Goal: Information Seeking & Learning: Find specific fact

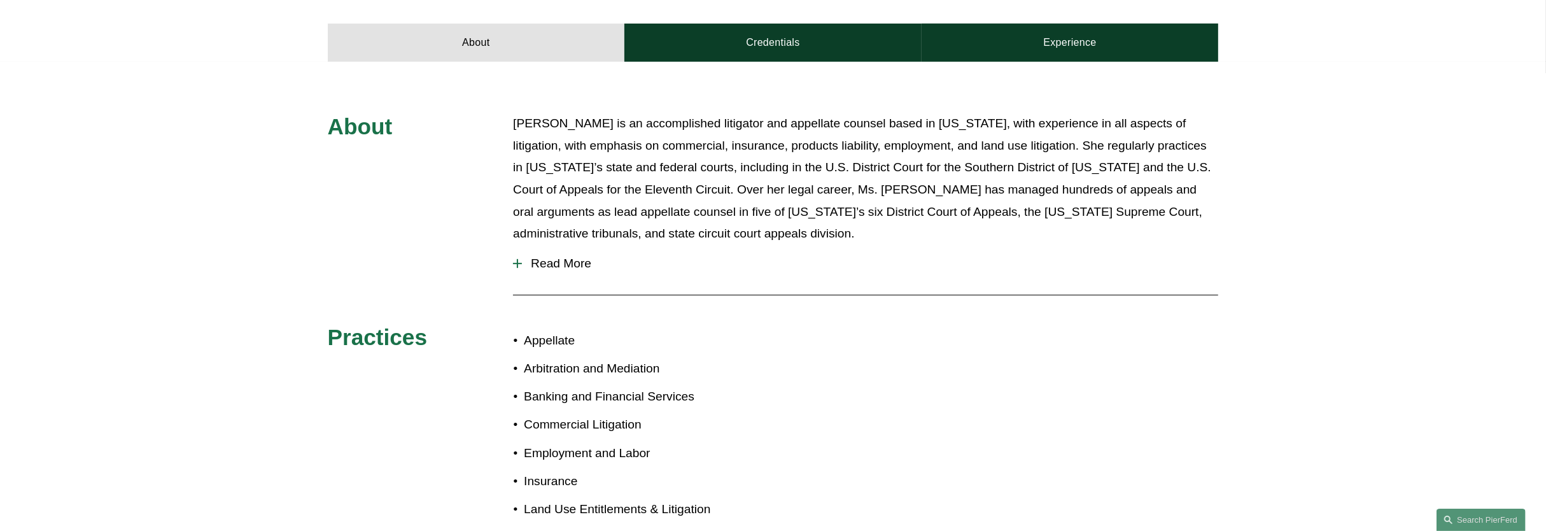
scroll to position [557, 0]
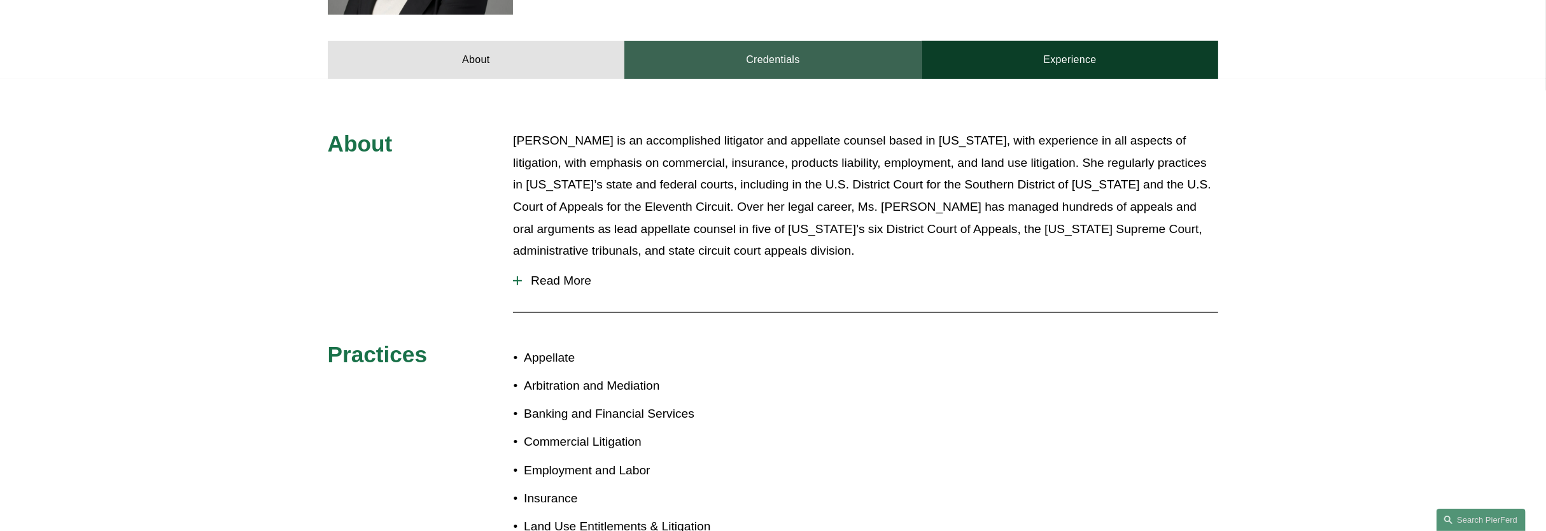
click at [757, 41] on link "Credentials" at bounding box center [772, 60] width 297 height 38
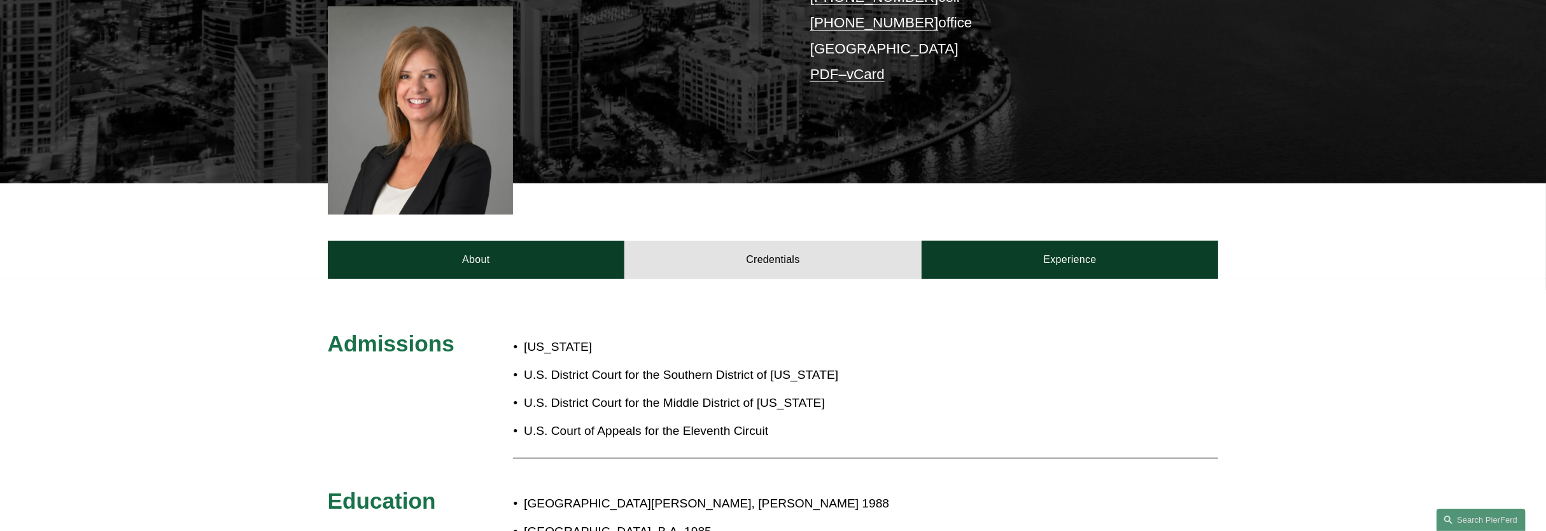
scroll to position [63, 0]
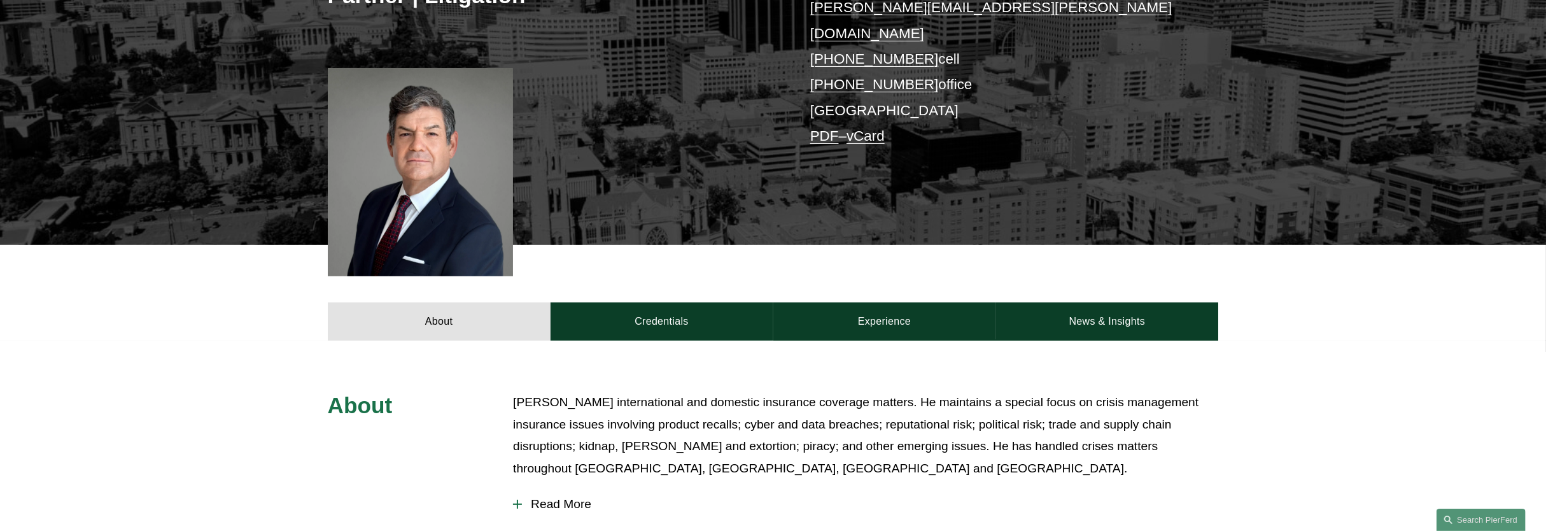
scroll to position [398, 0]
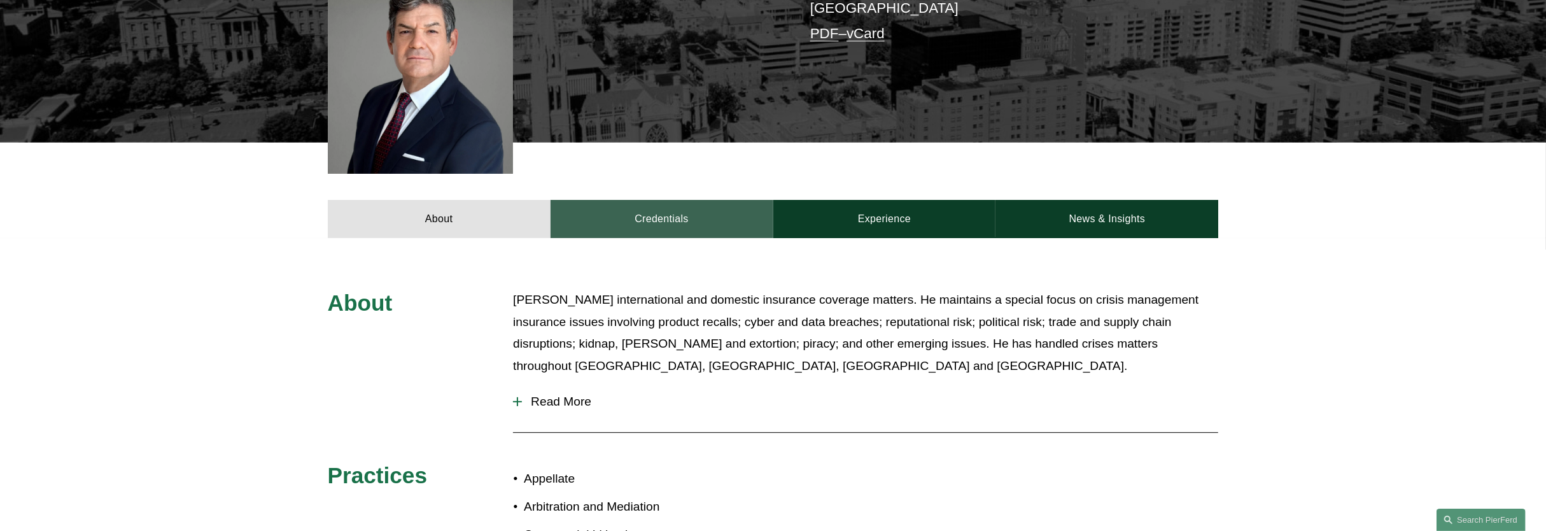
click at [664, 200] on link "Credentials" at bounding box center [661, 219] width 223 height 38
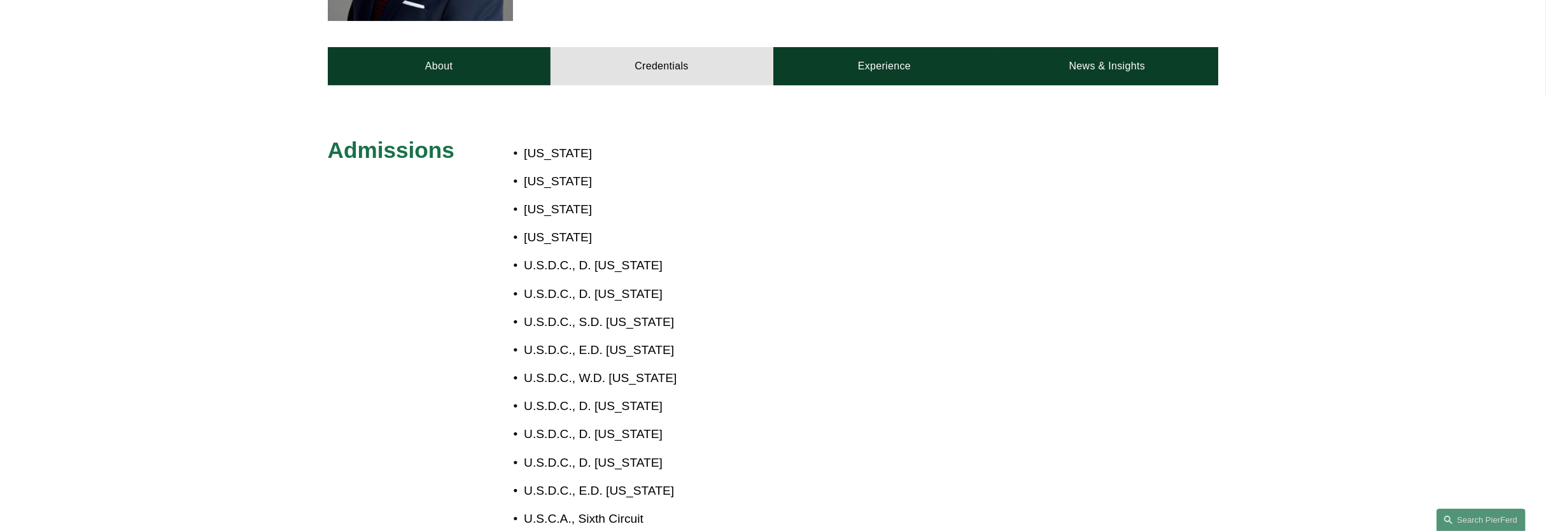
scroll to position [557, 0]
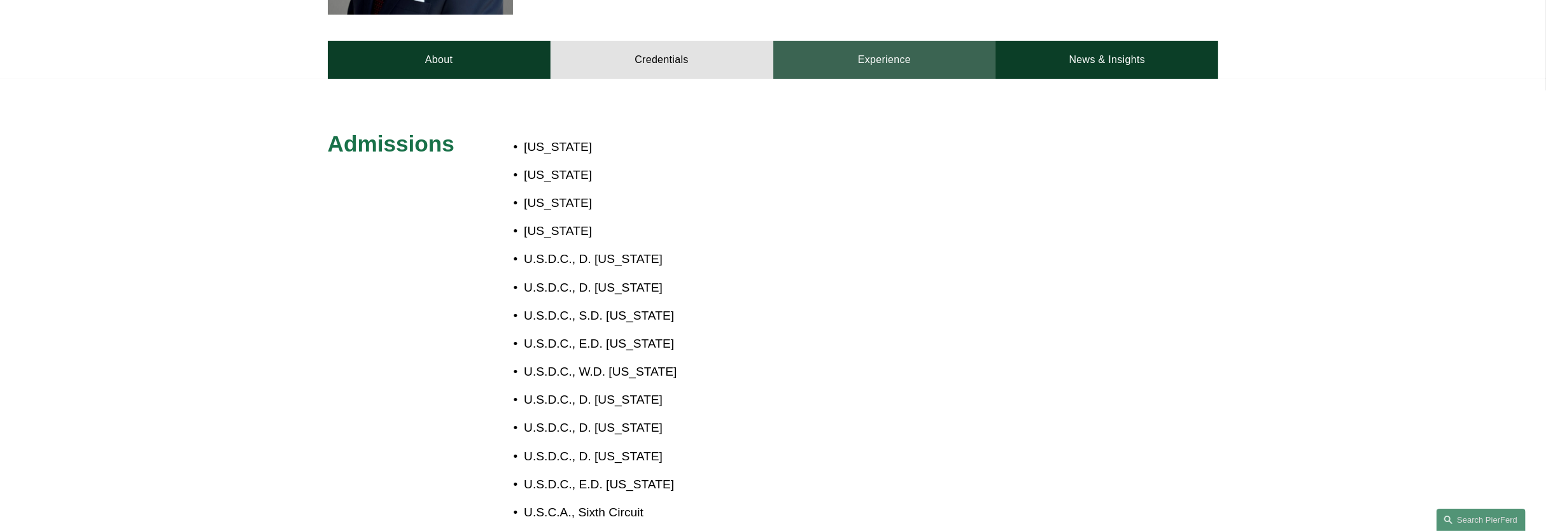
click at [892, 41] on link "Experience" at bounding box center [884, 60] width 223 height 38
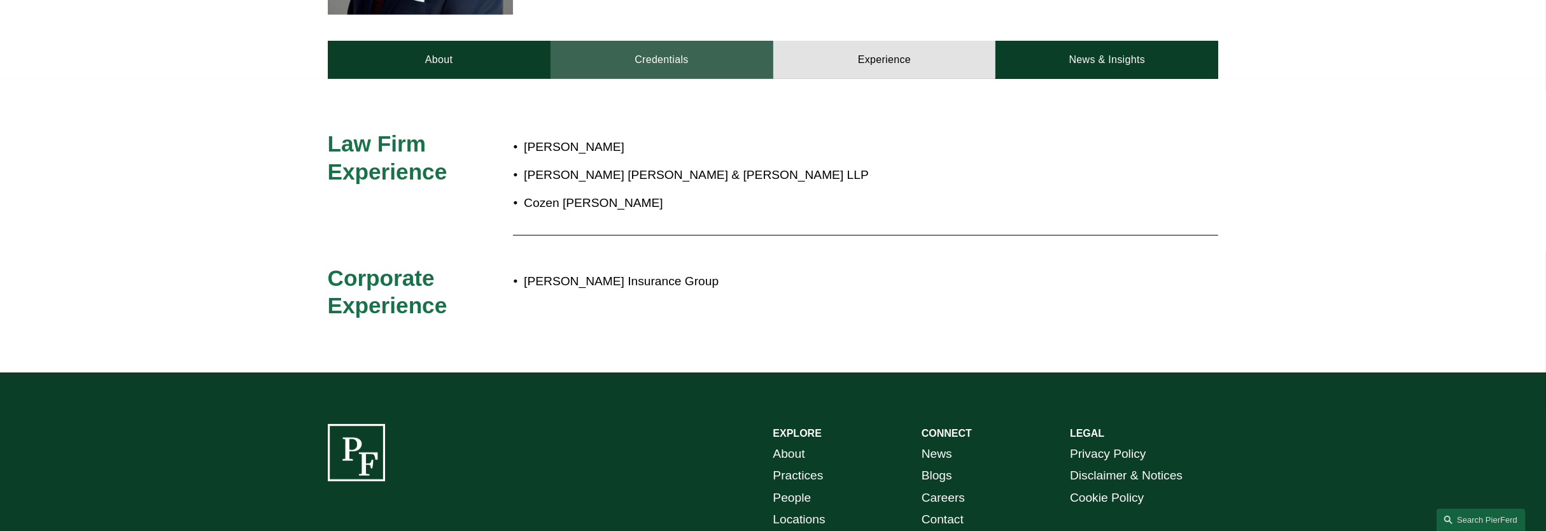
click at [713, 41] on link "Credentials" at bounding box center [661, 60] width 223 height 38
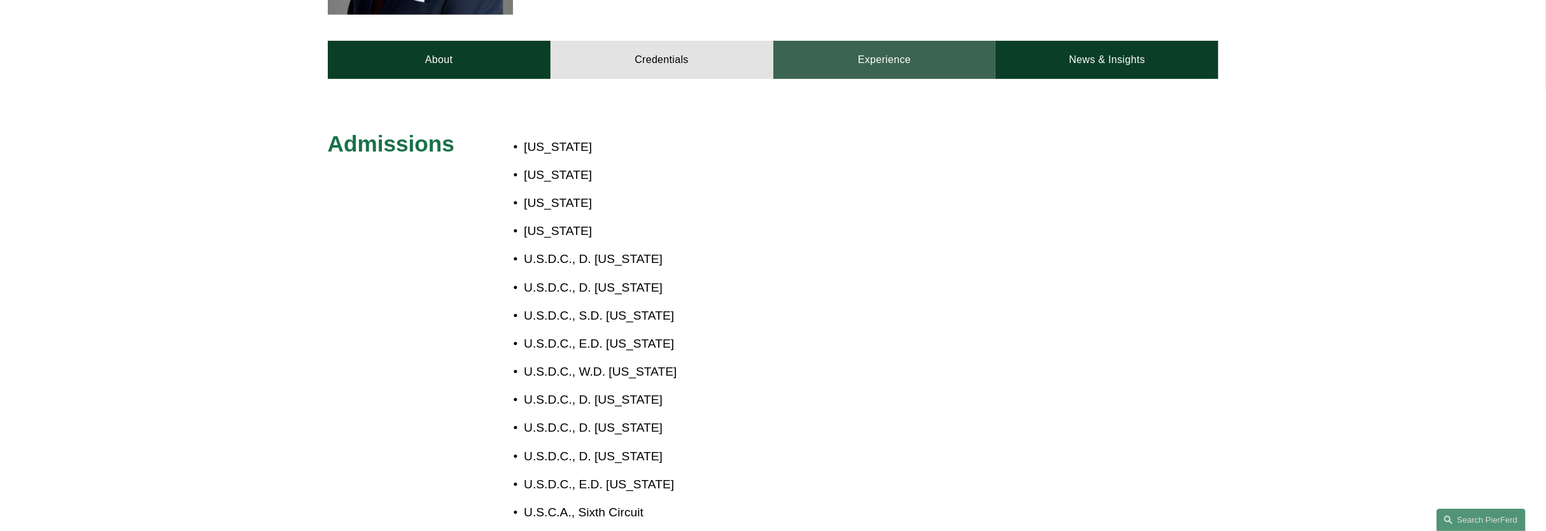
click at [880, 41] on link "Experience" at bounding box center [884, 60] width 223 height 38
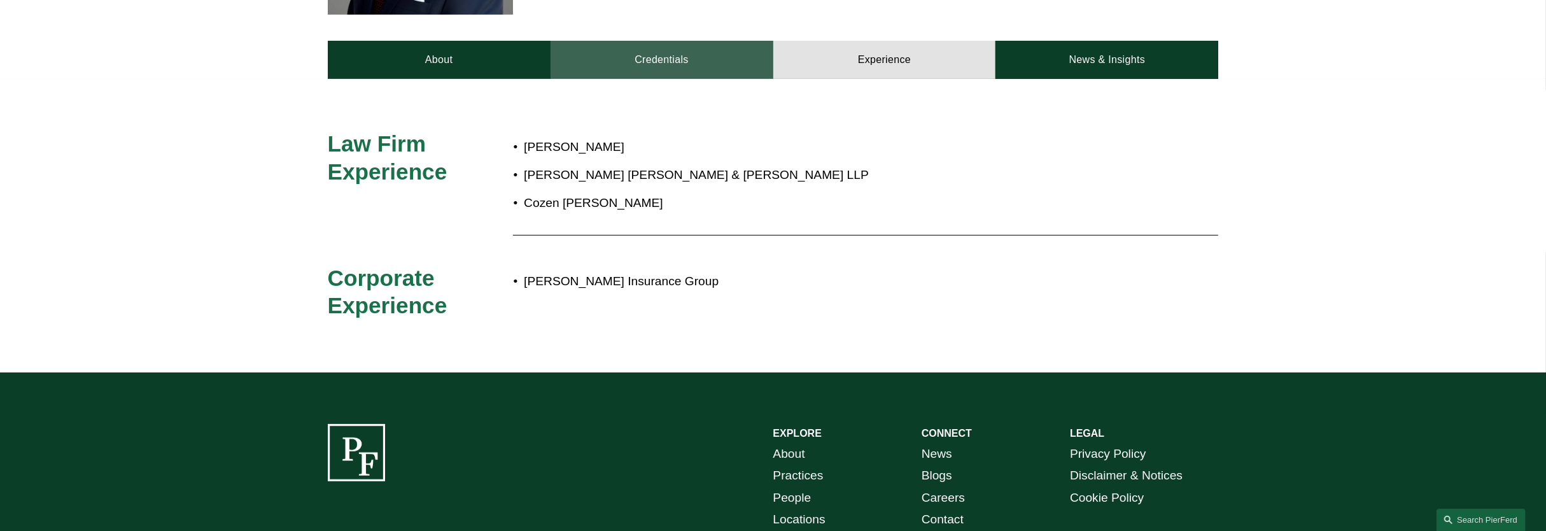
click at [725, 41] on link "Credentials" at bounding box center [661, 60] width 223 height 38
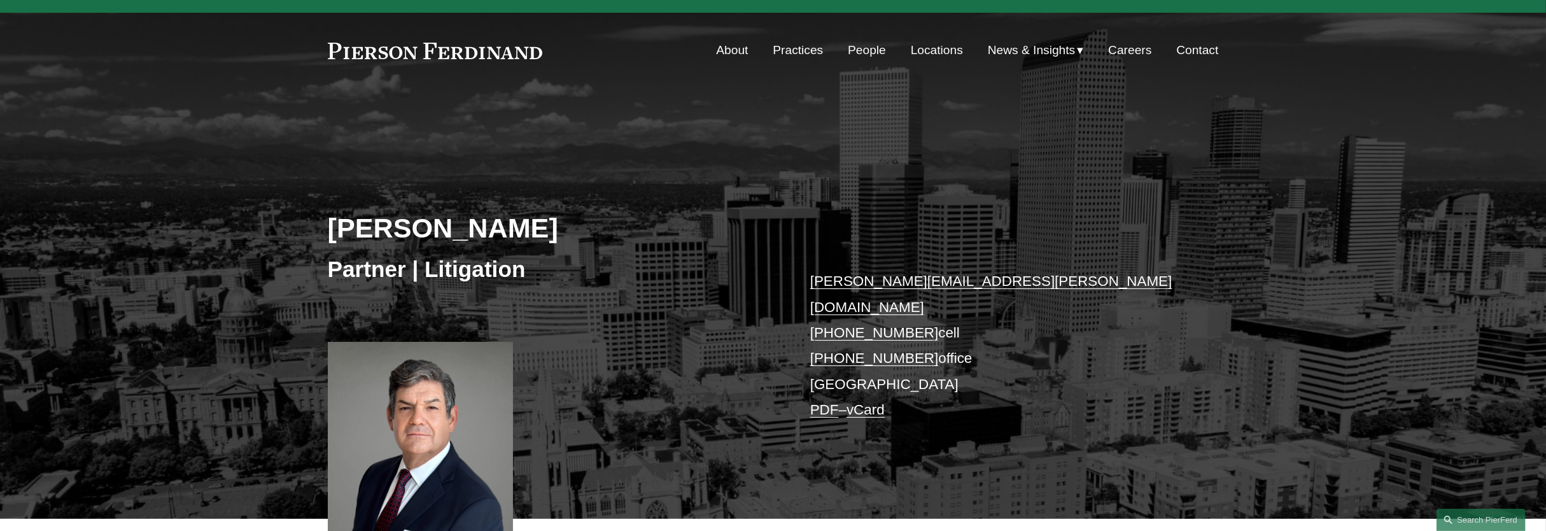
scroll to position [0, 0]
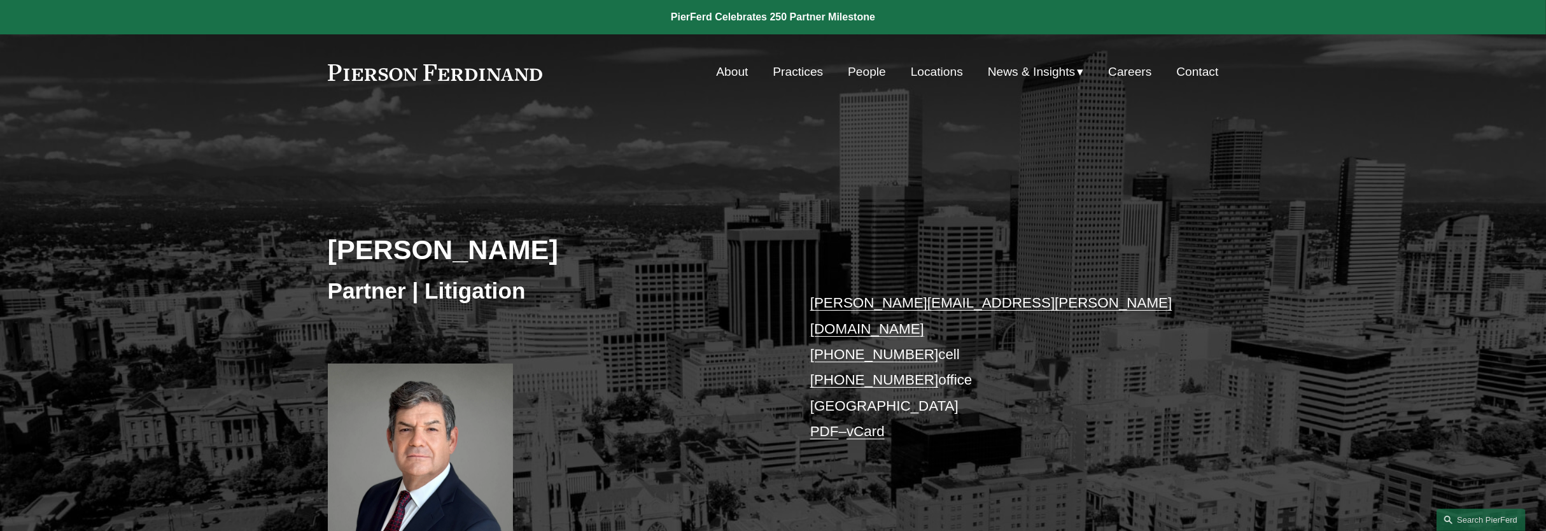
click at [716, 71] on link "About" at bounding box center [732, 72] width 32 height 24
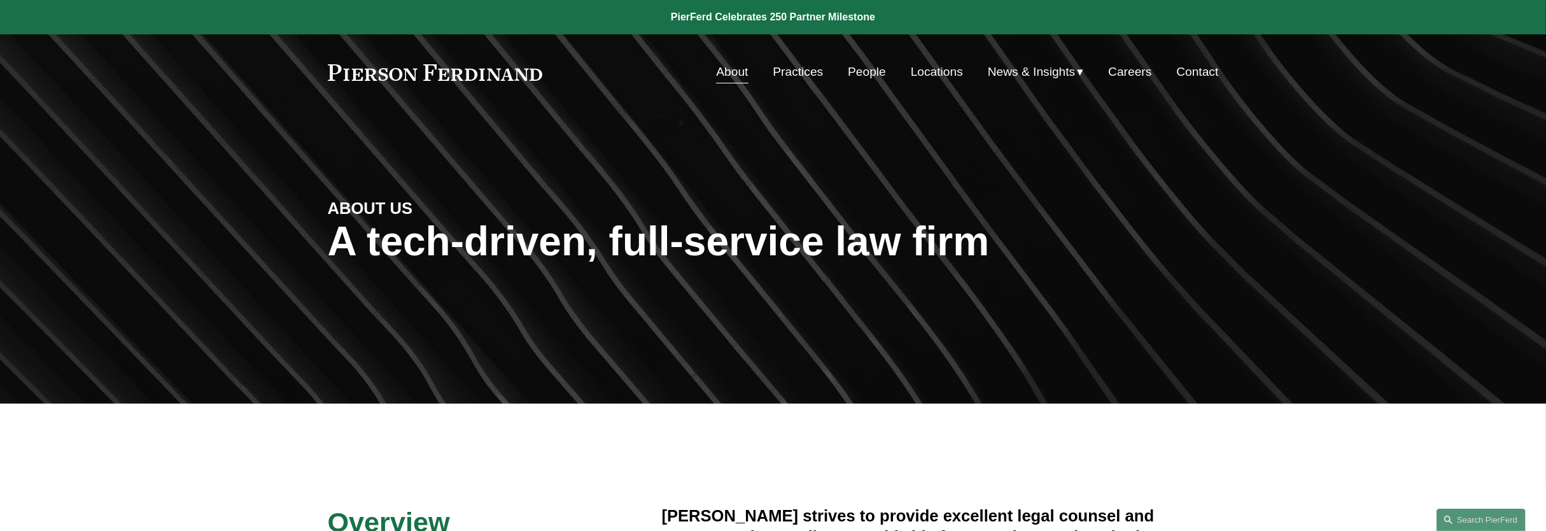
click at [848, 76] on link "People" at bounding box center [867, 72] width 38 height 24
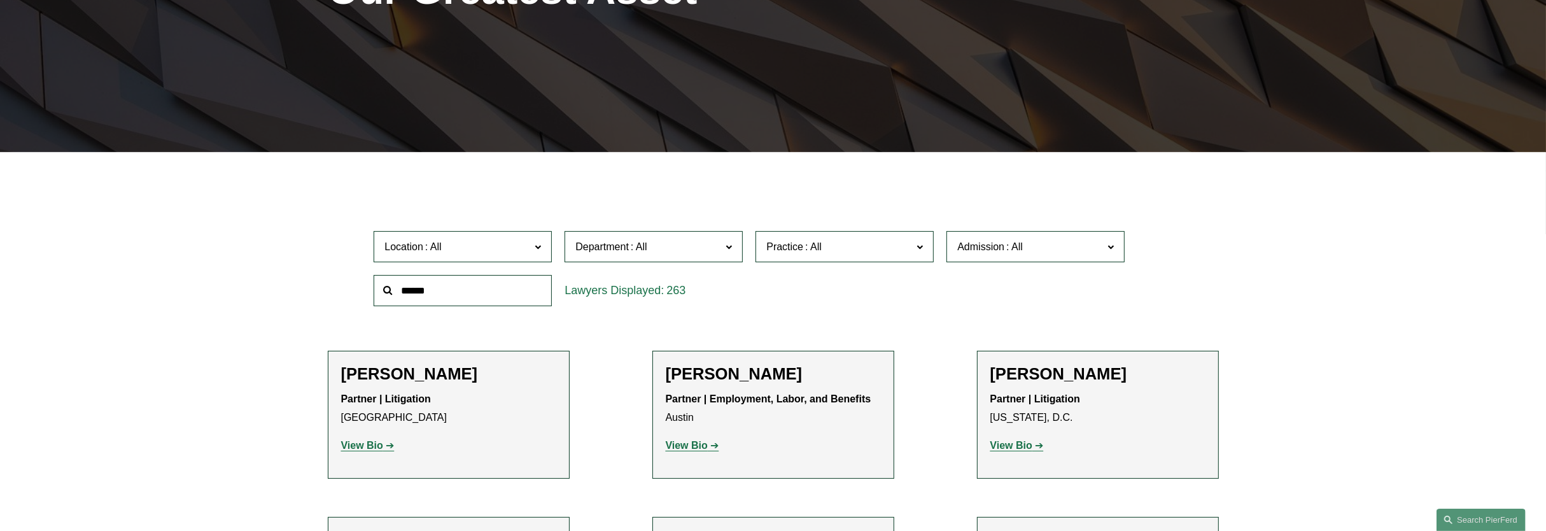
scroll to position [318, 0]
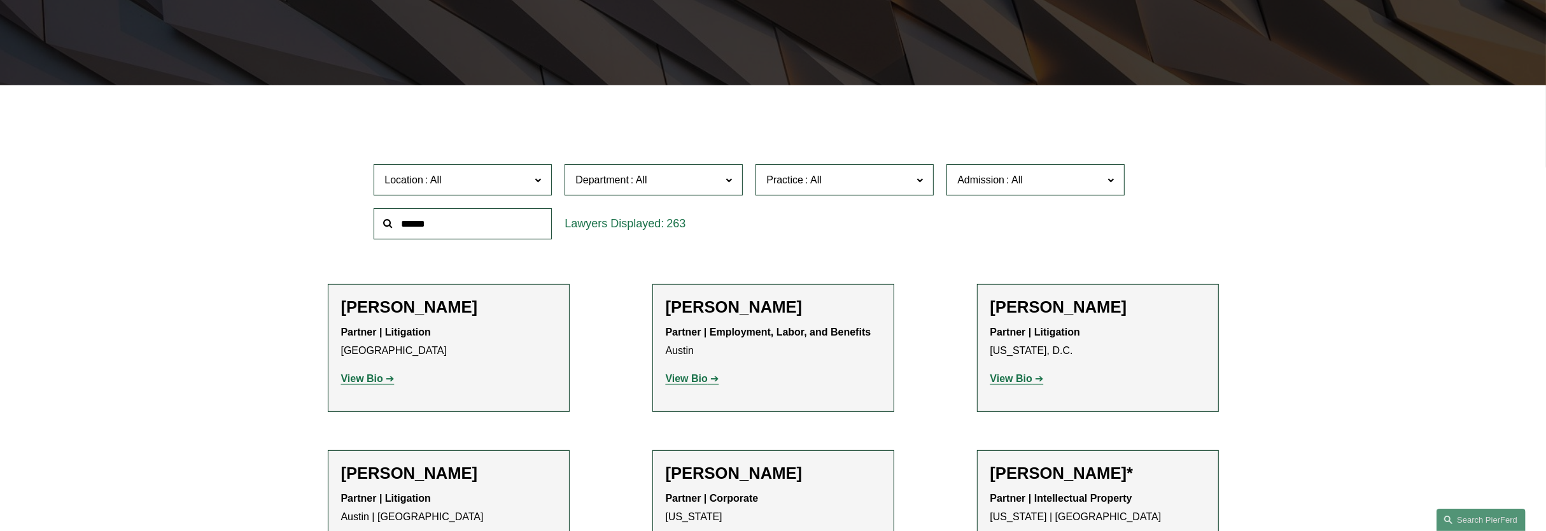
click at [501, 232] on input "text" at bounding box center [463, 223] width 178 height 31
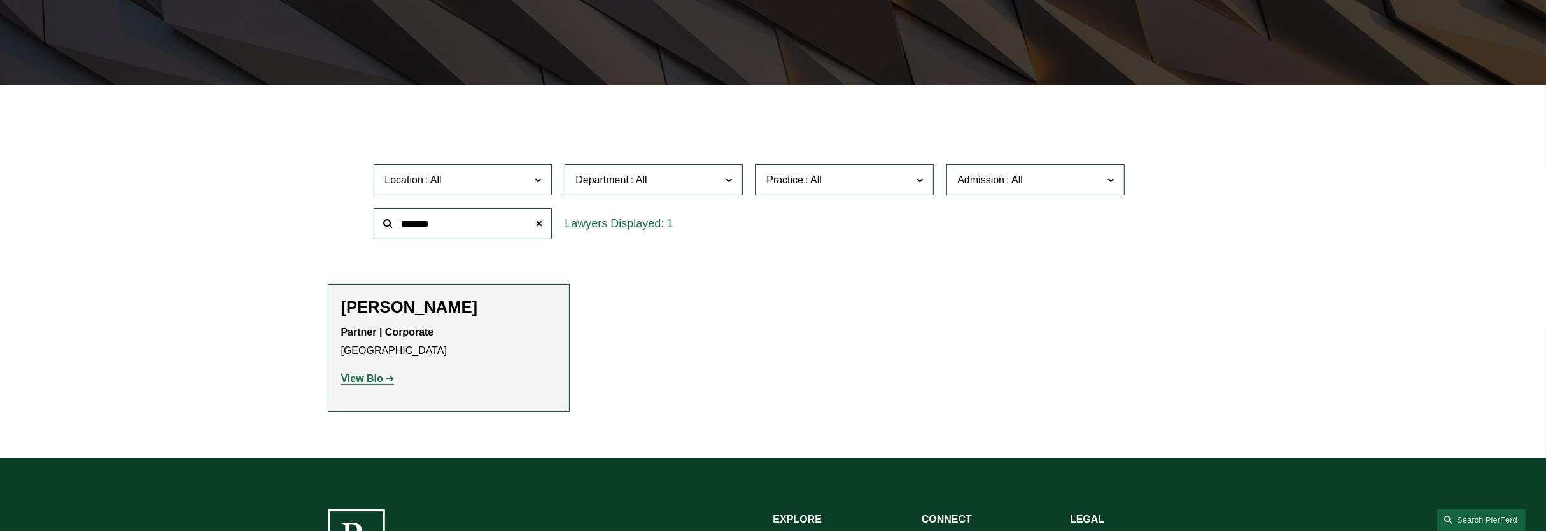
click at [369, 380] on strong "View Bio" at bounding box center [362, 378] width 42 height 11
drag, startPoint x: 501, startPoint y: 224, endPoint x: 349, endPoint y: 226, distance: 152.1
click at [349, 226] on div "Location All Atlanta Austin Bellevue Boston Charlotte Chicago Cincinnati Clevel…" at bounding box center [773, 201] width 891 height 87
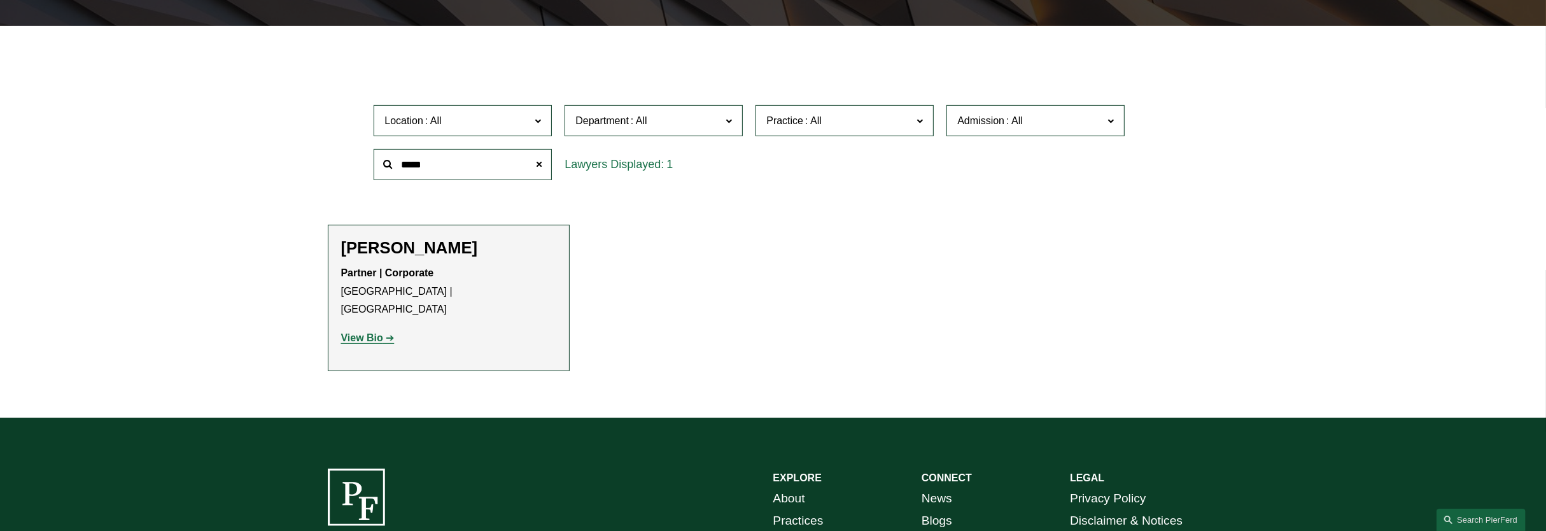
scroll to position [398, 0]
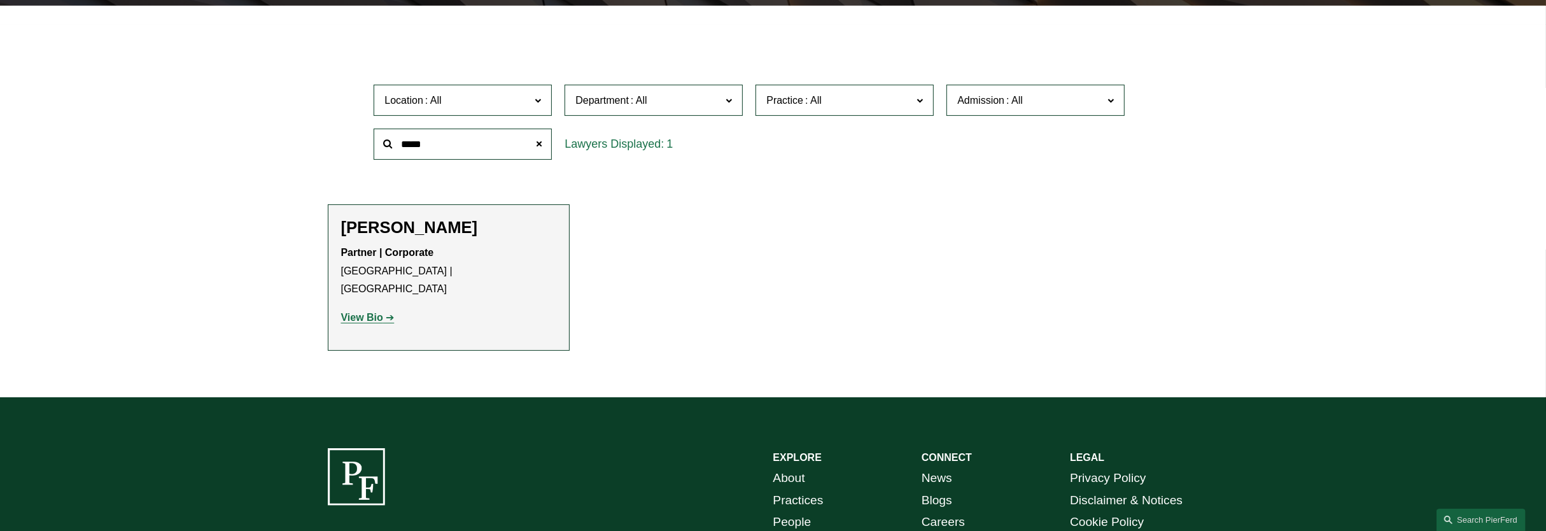
click at [362, 312] on strong "View Bio" at bounding box center [362, 317] width 42 height 11
drag, startPoint x: 471, startPoint y: 139, endPoint x: 278, endPoint y: 151, distance: 193.1
click at [278, 151] on div "Filter Location All Atlanta Austin Bellevue Boston Charlotte Chicago Cincinnati…" at bounding box center [773, 211] width 1546 height 372
type input "****"
click at [367, 312] on strong "View Bio" at bounding box center [362, 317] width 42 height 11
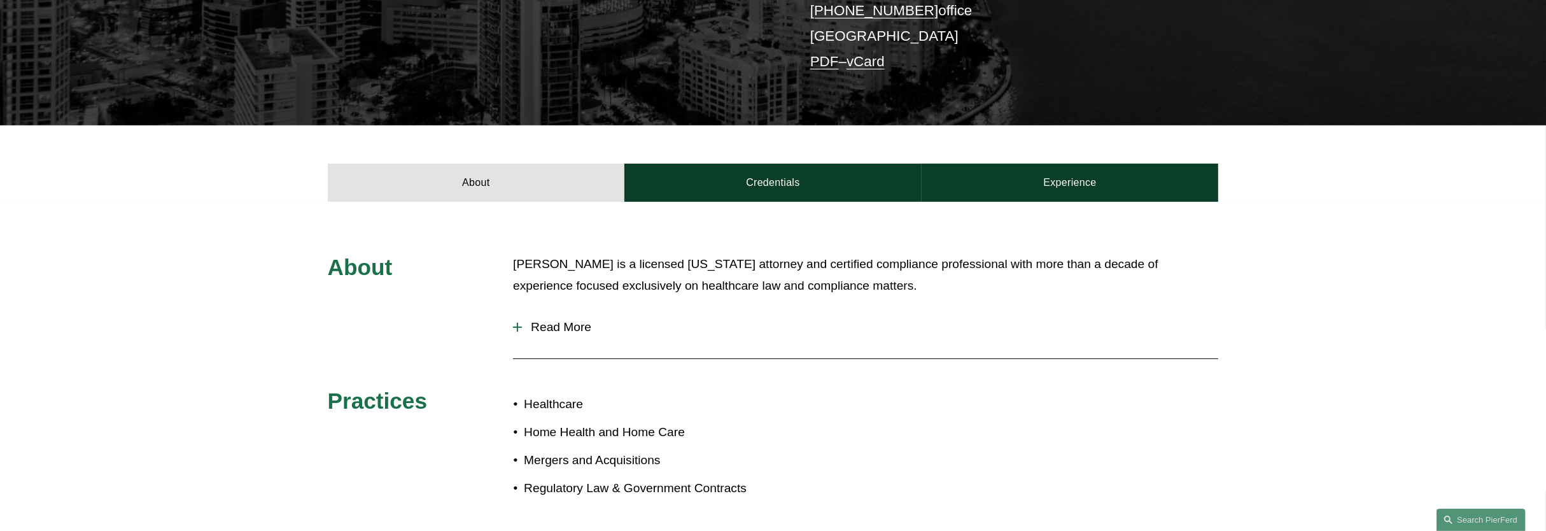
scroll to position [398, 0]
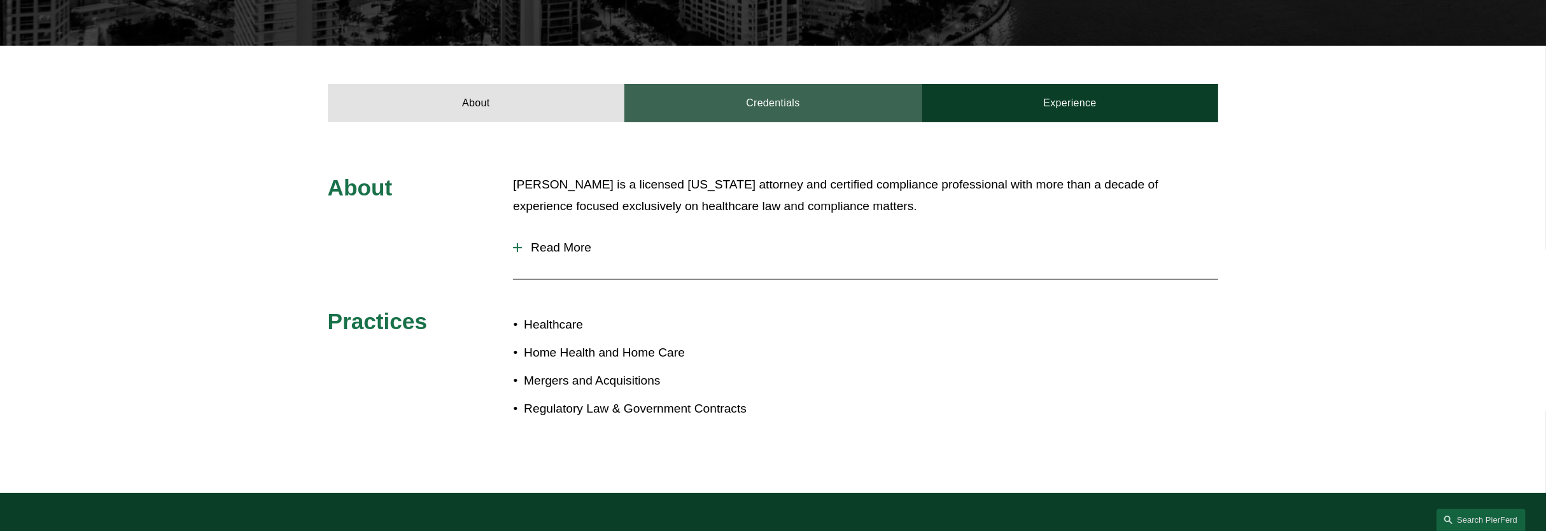
click at [778, 113] on link "Credentials" at bounding box center [772, 103] width 297 height 38
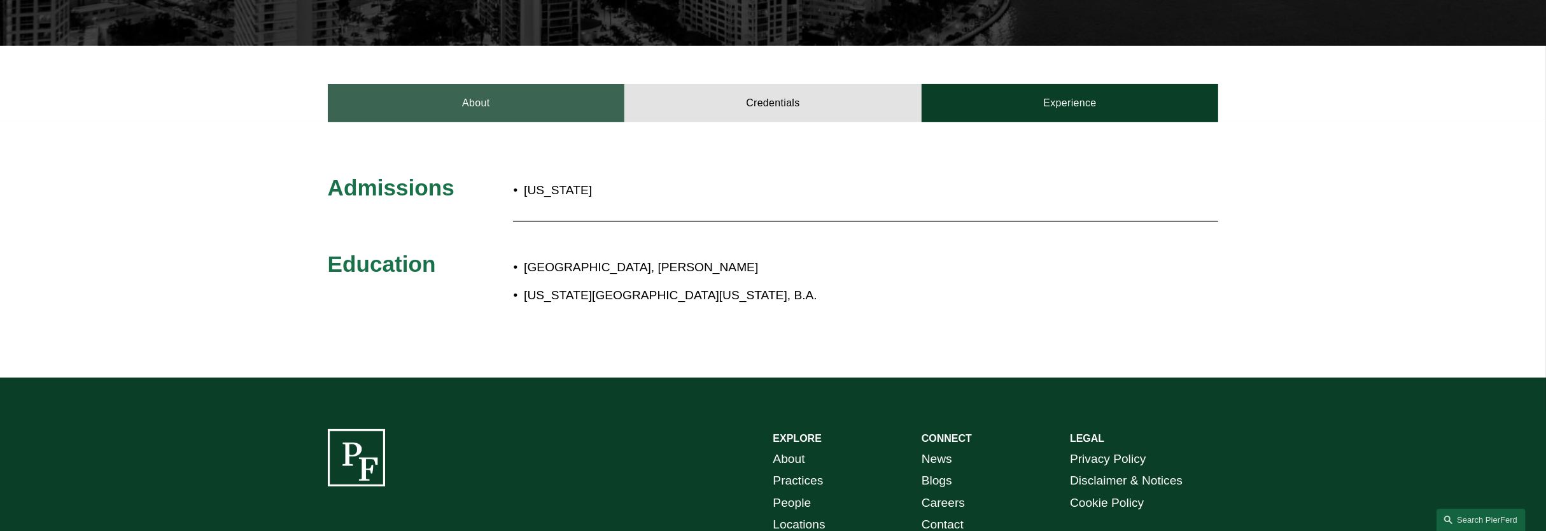
click at [569, 94] on link "About" at bounding box center [476, 103] width 297 height 38
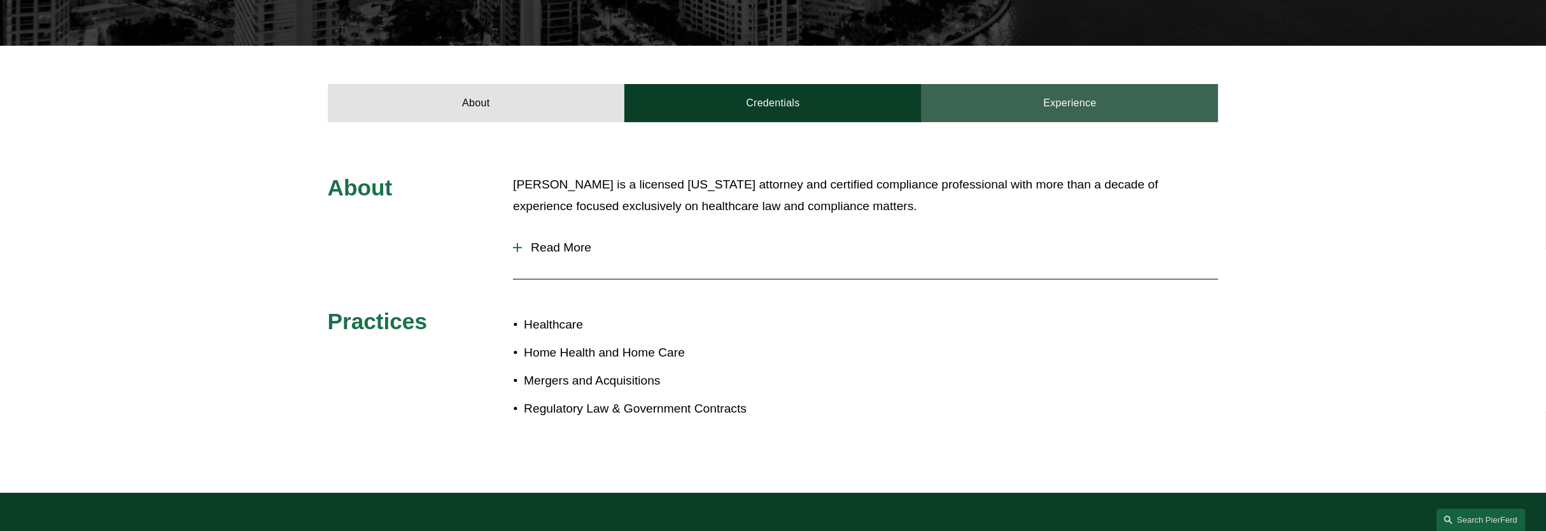
drag, startPoint x: 1121, startPoint y: 97, endPoint x: 1085, endPoint y: 97, distance: 36.3
click at [1121, 97] on link "Experience" at bounding box center [1069, 103] width 297 height 38
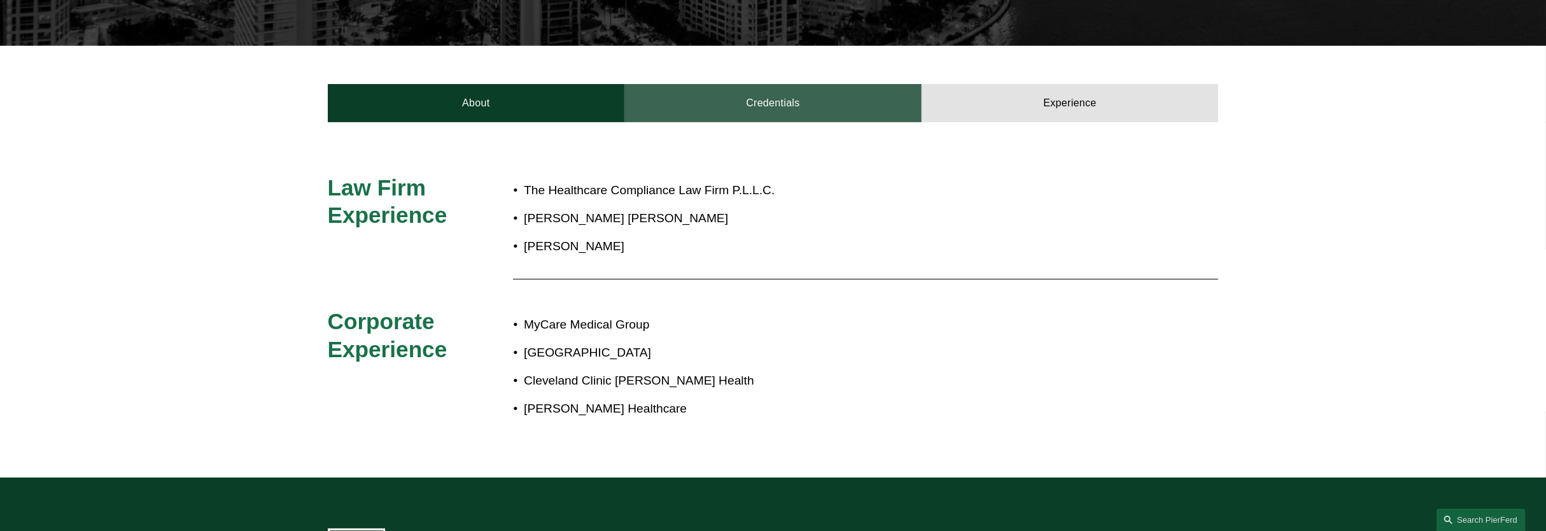
click at [727, 109] on link "Credentials" at bounding box center [772, 103] width 297 height 38
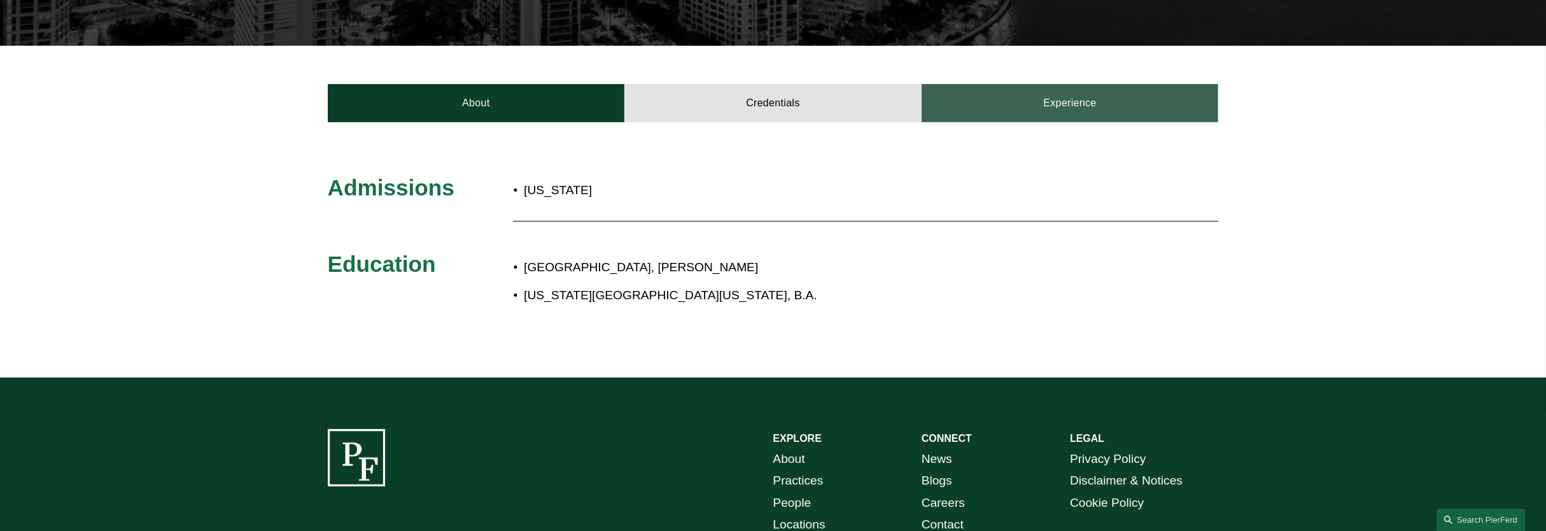
click at [1019, 105] on link "Experience" at bounding box center [1069, 103] width 297 height 38
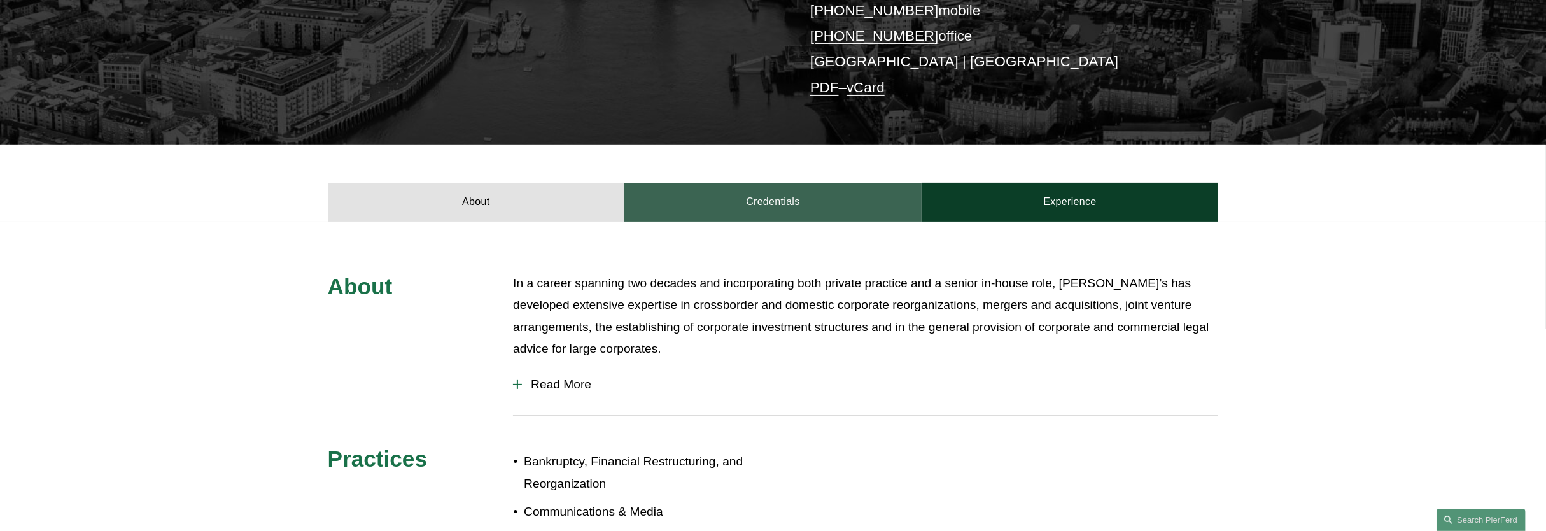
click at [801, 204] on link "Credentials" at bounding box center [772, 202] width 297 height 38
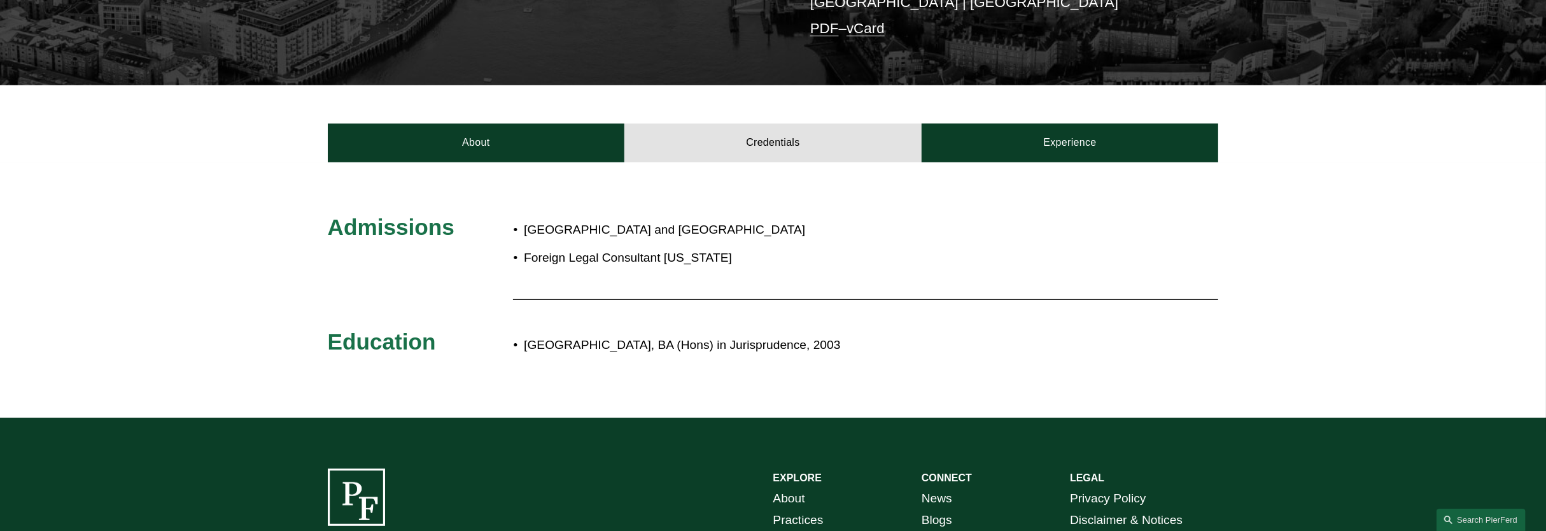
scroll to position [398, 0]
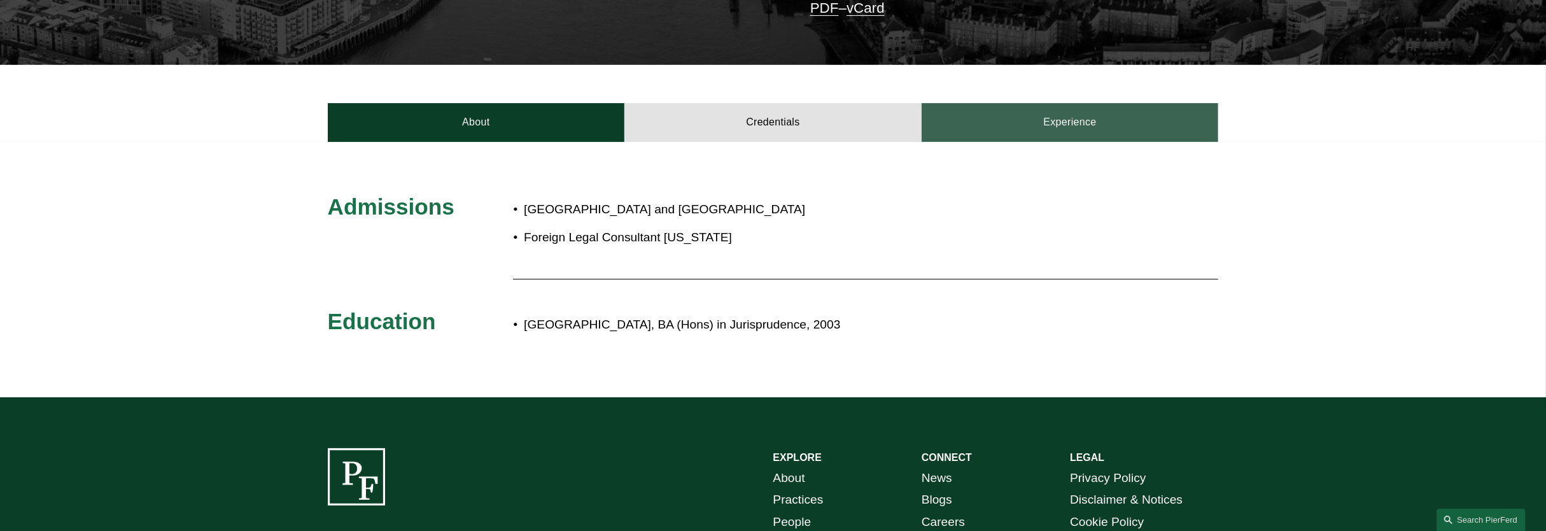
click at [1081, 107] on link "Experience" at bounding box center [1069, 122] width 297 height 38
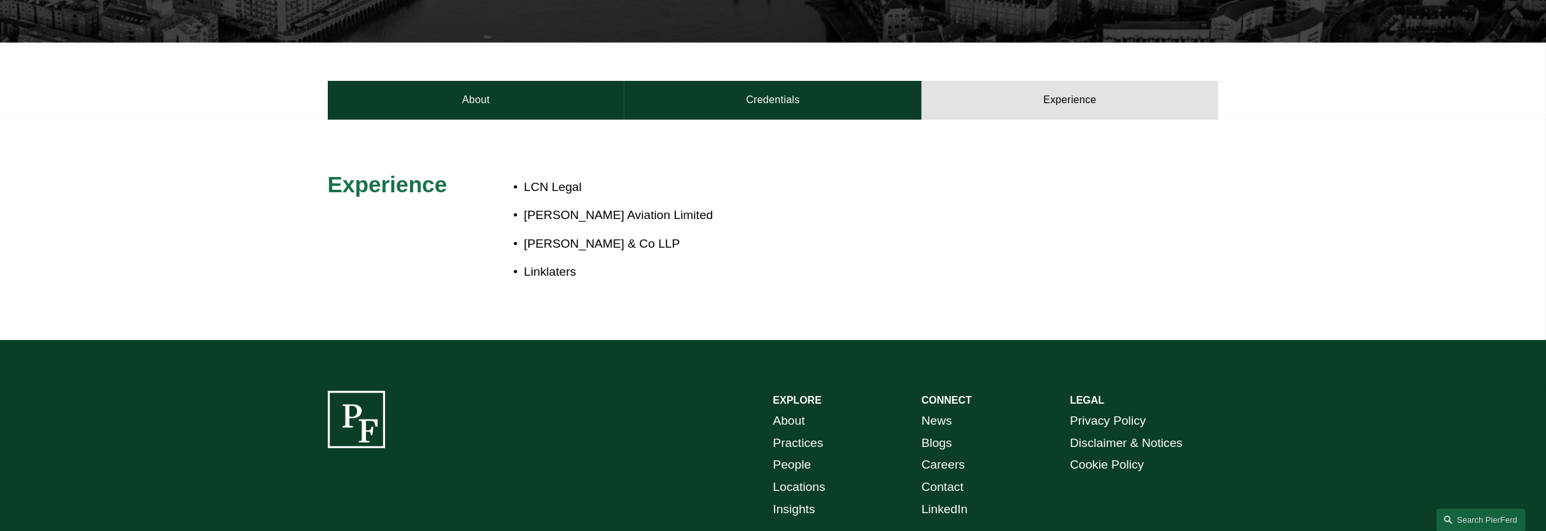
scroll to position [384, 0]
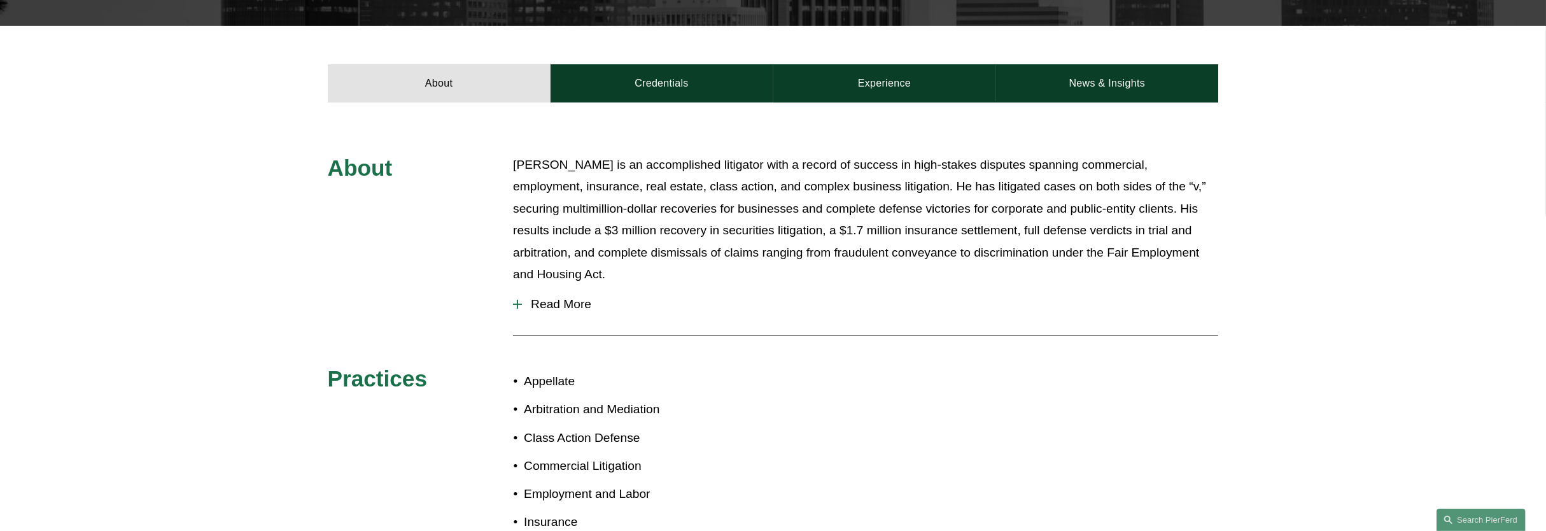
scroll to position [398, 0]
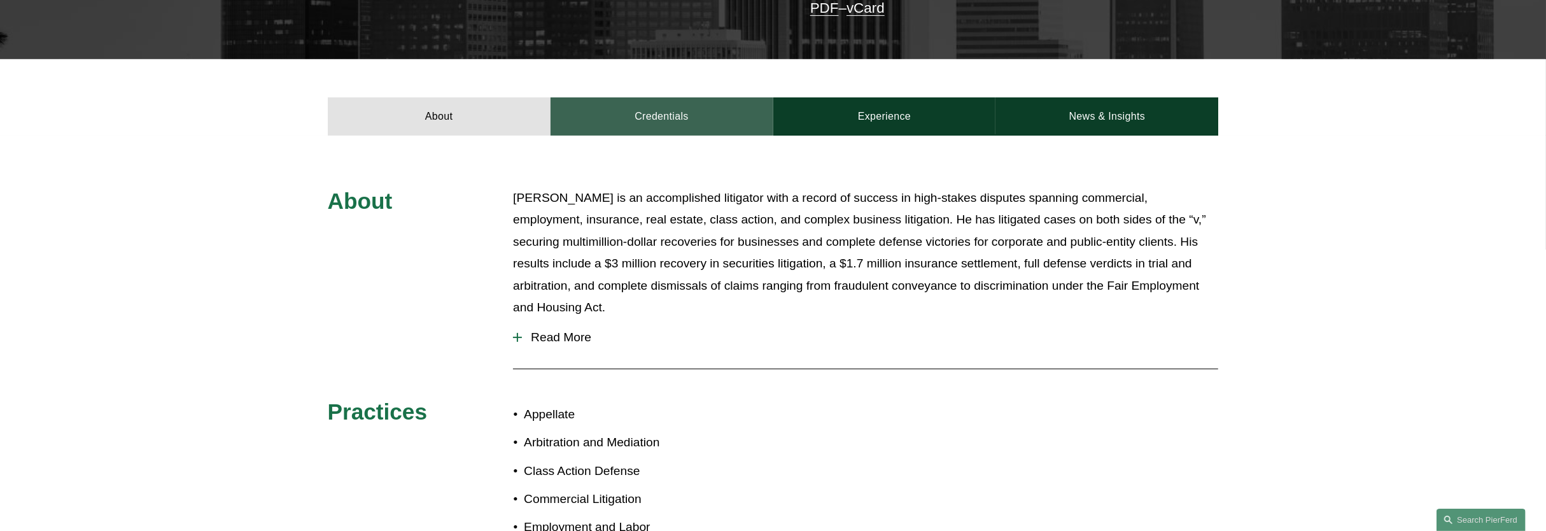
click at [697, 99] on link "Credentials" at bounding box center [661, 116] width 223 height 38
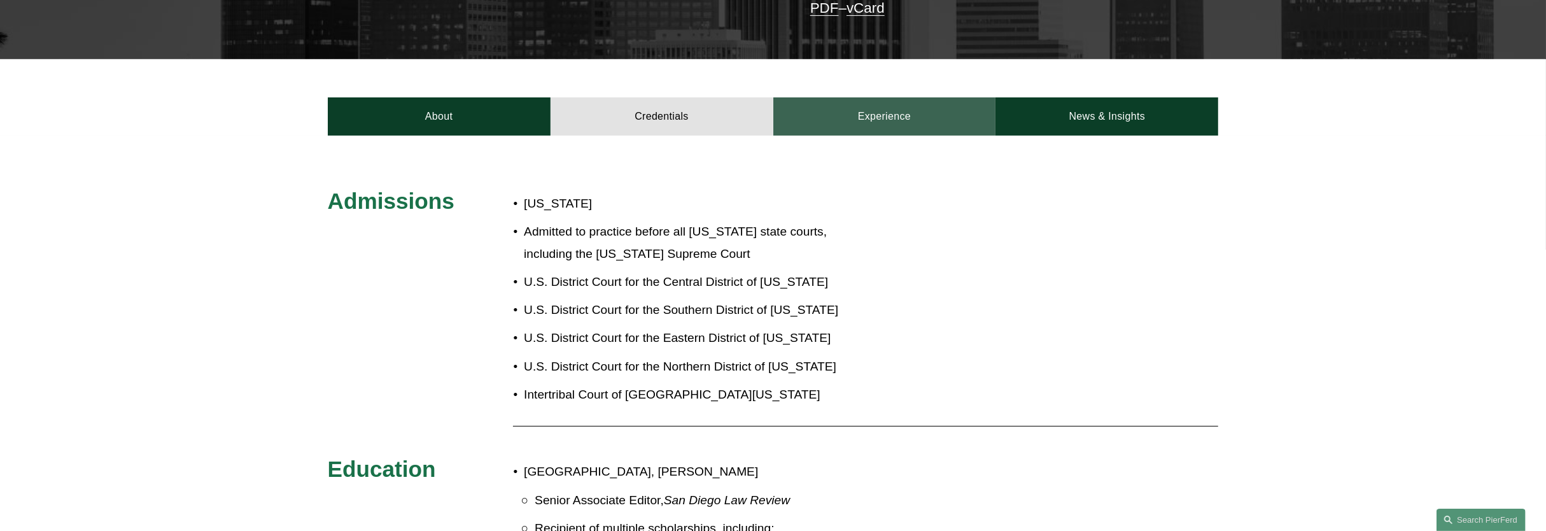
click at [914, 97] on link "Experience" at bounding box center [884, 116] width 223 height 38
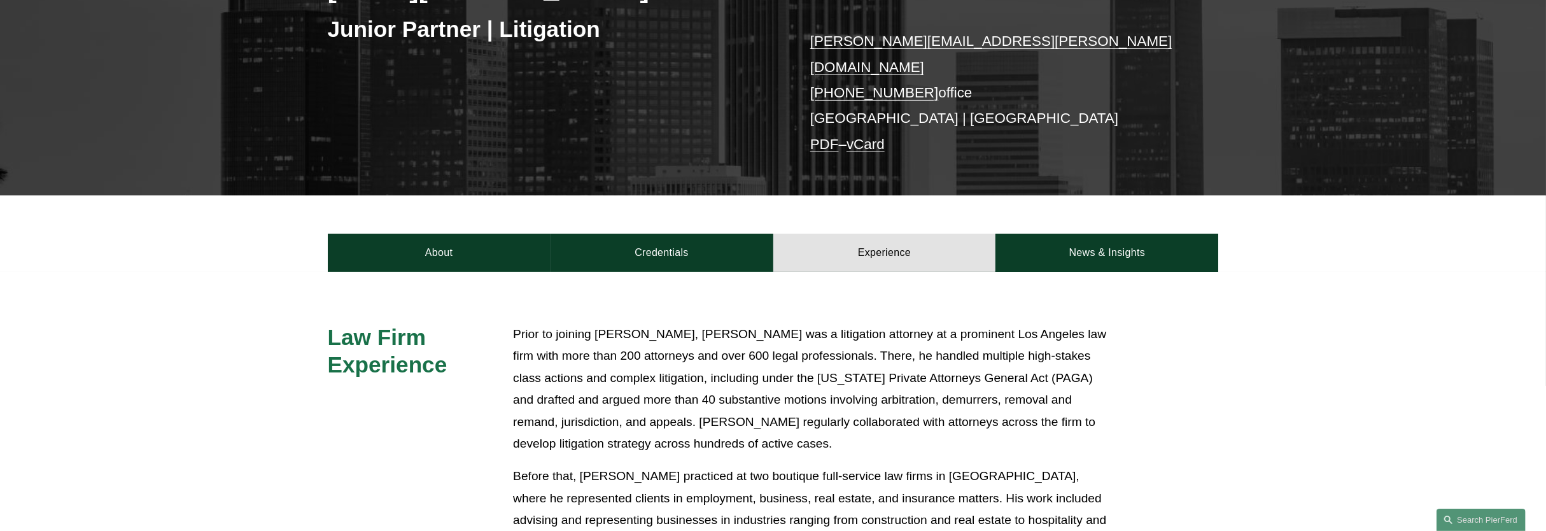
scroll to position [318, 0]
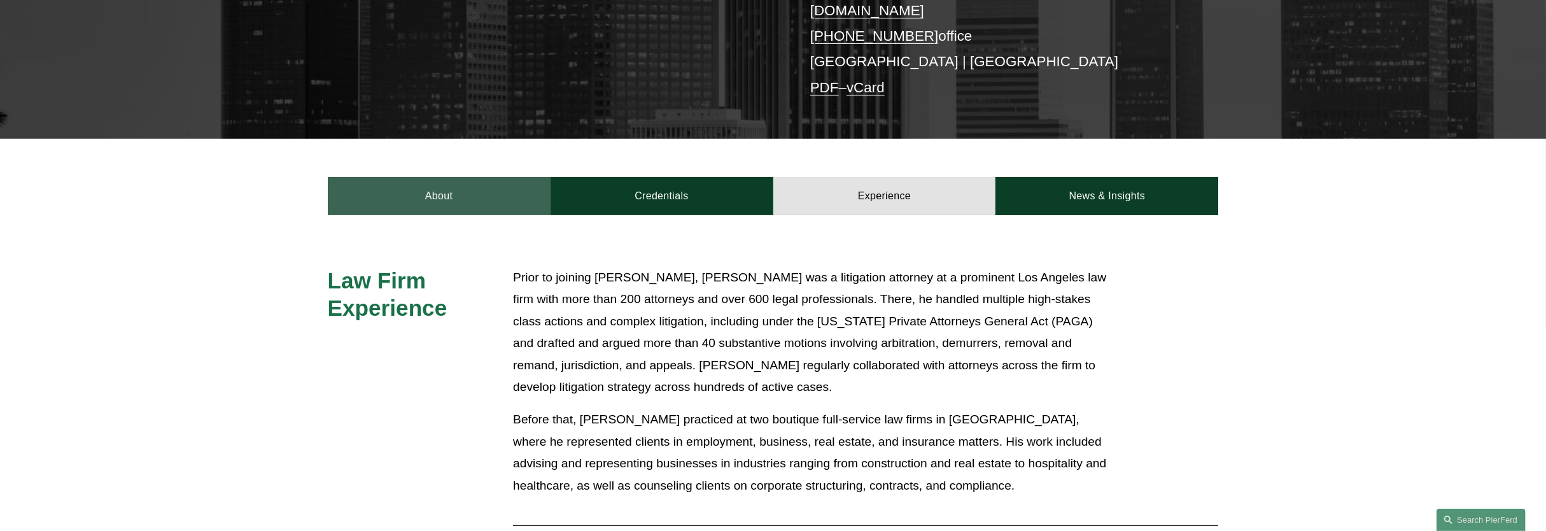
click at [499, 192] on link "About" at bounding box center [439, 196] width 223 height 38
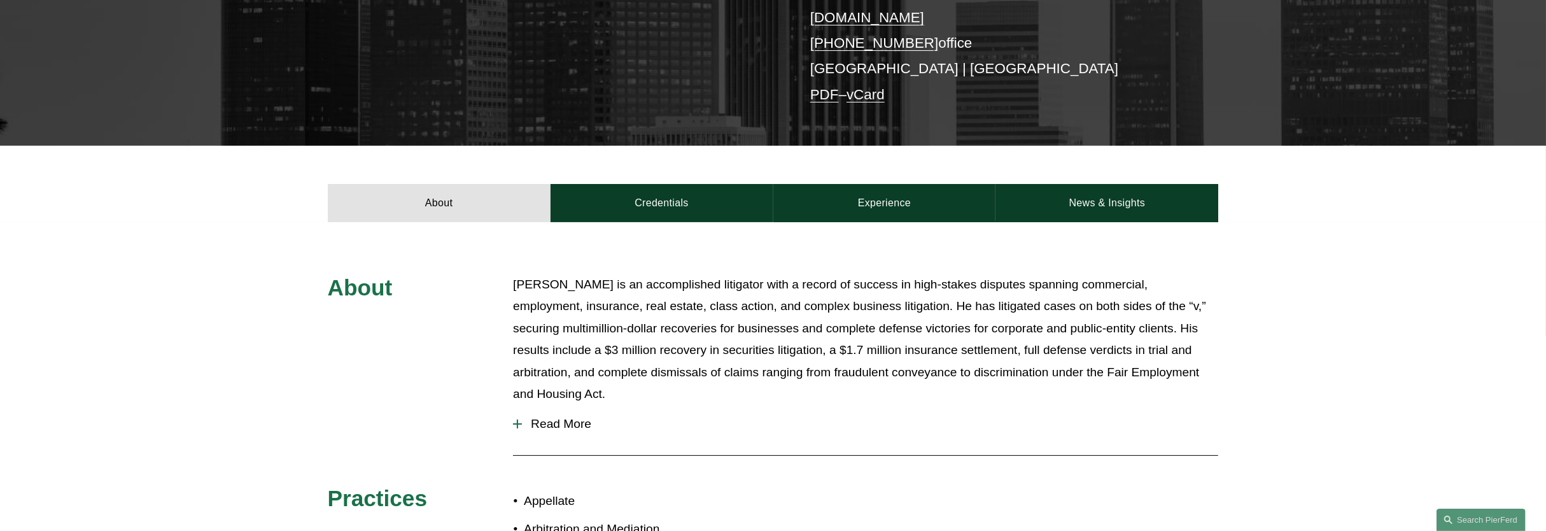
scroll to position [309, 0]
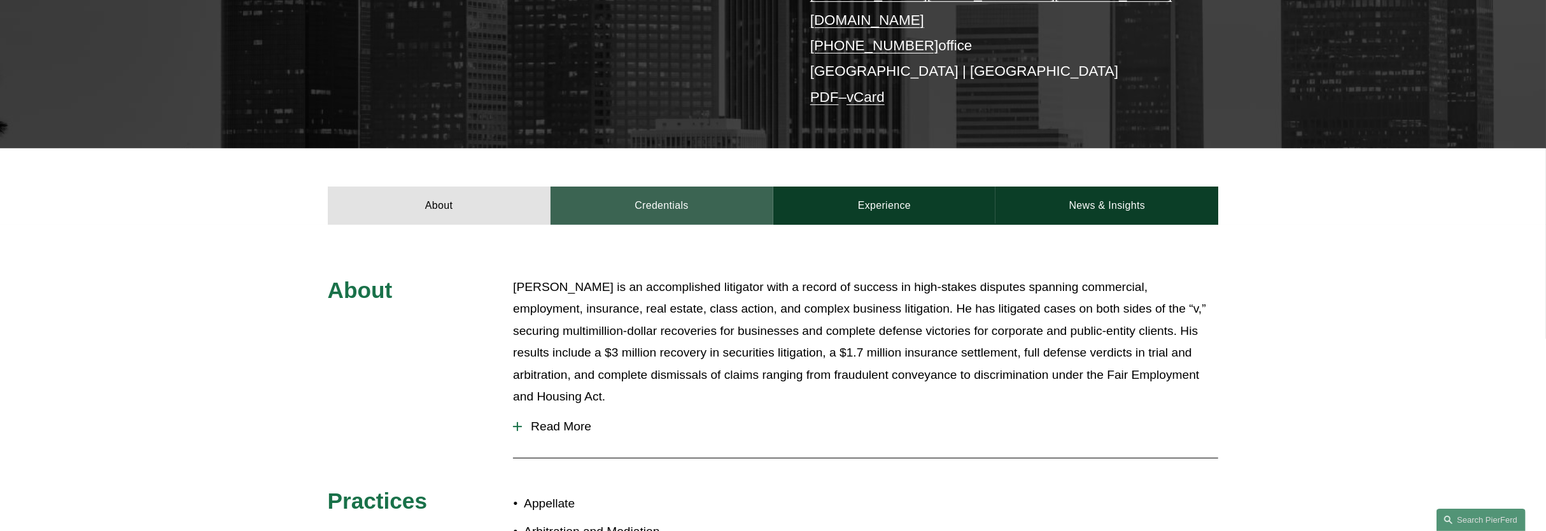
click at [671, 186] on link "Credentials" at bounding box center [661, 205] width 223 height 38
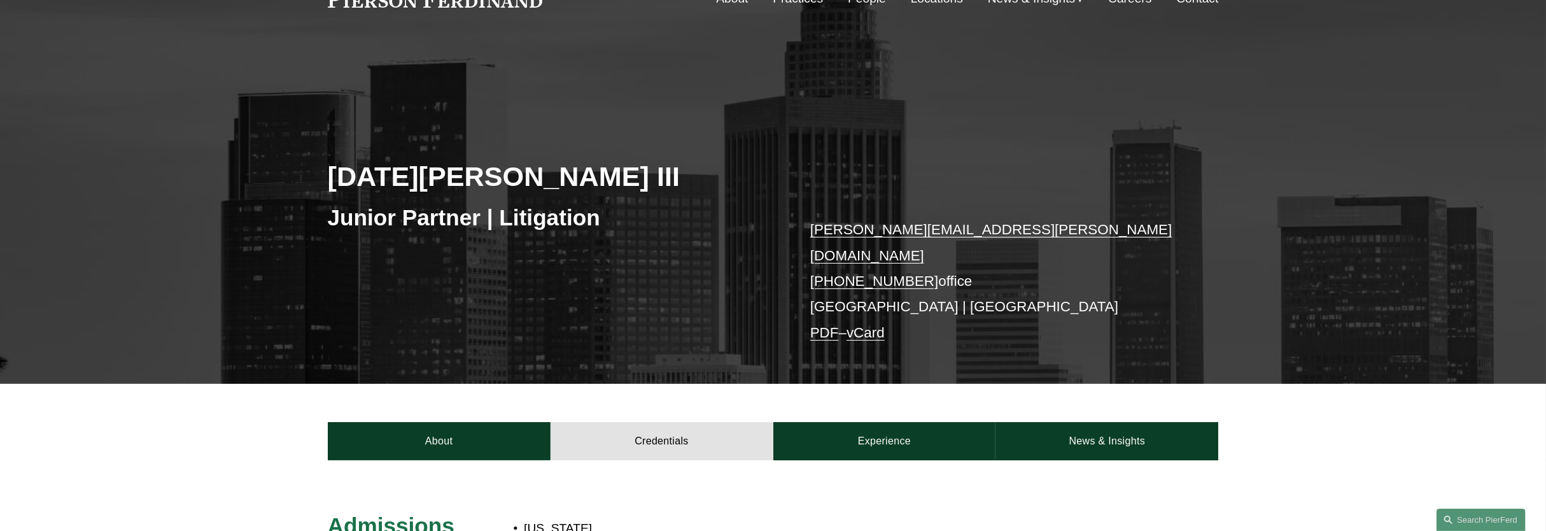
scroll to position [70, 0]
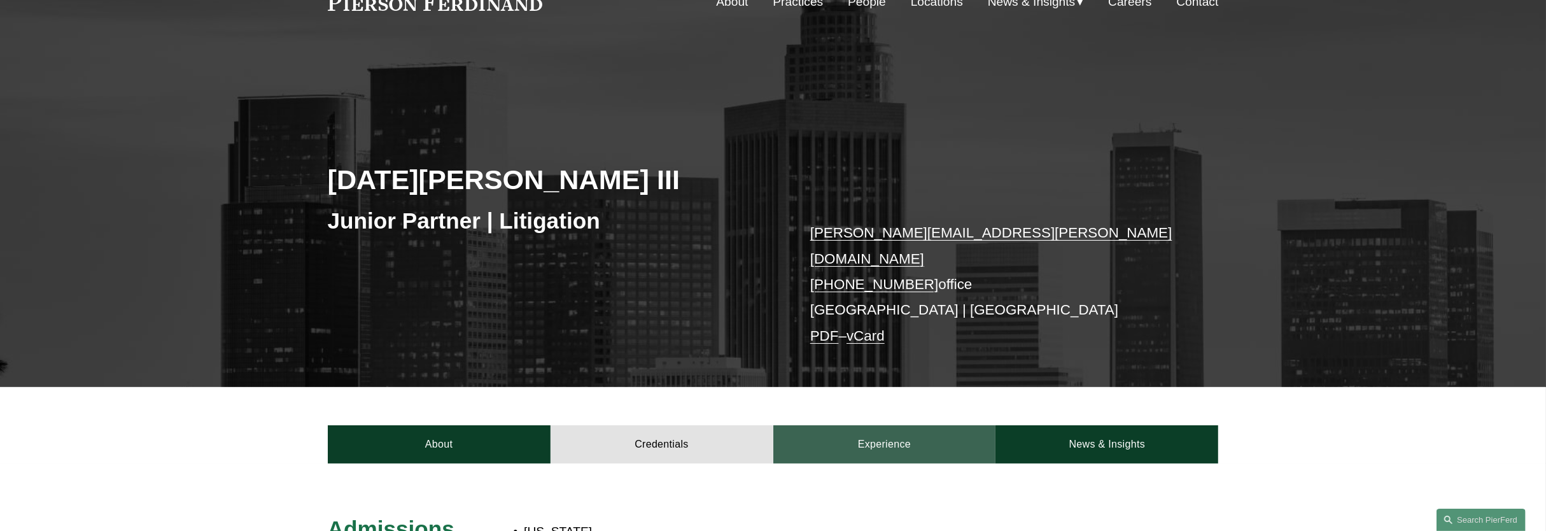
click at [850, 425] on link "Experience" at bounding box center [884, 444] width 223 height 38
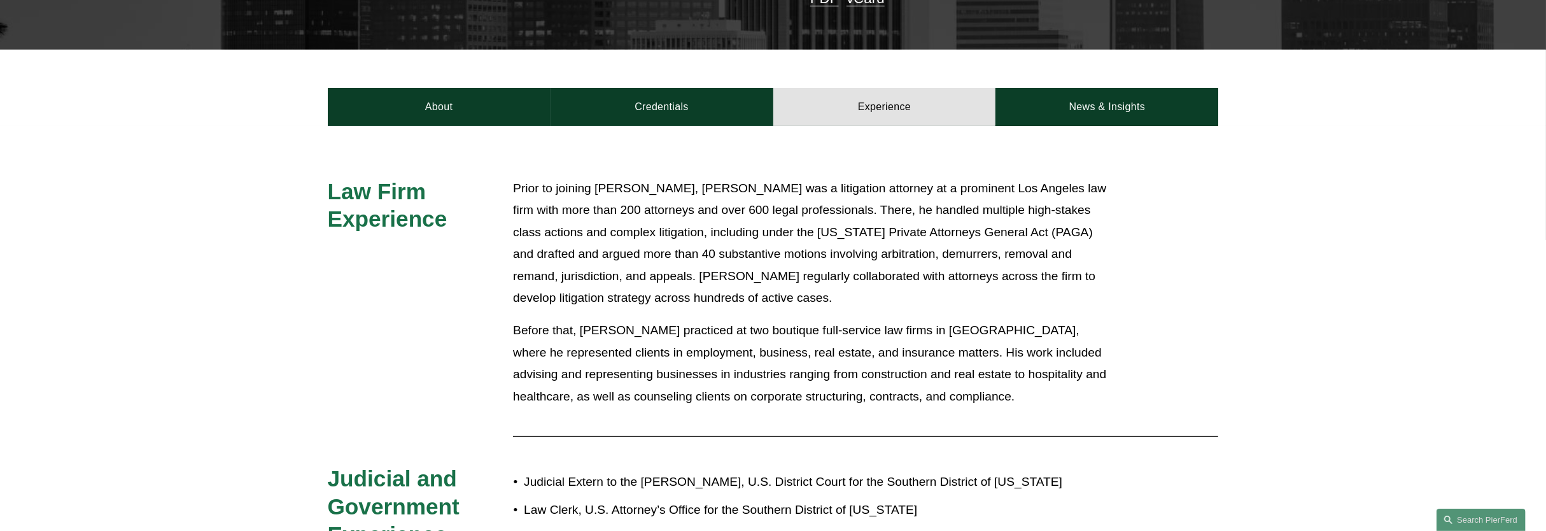
scroll to position [229, 0]
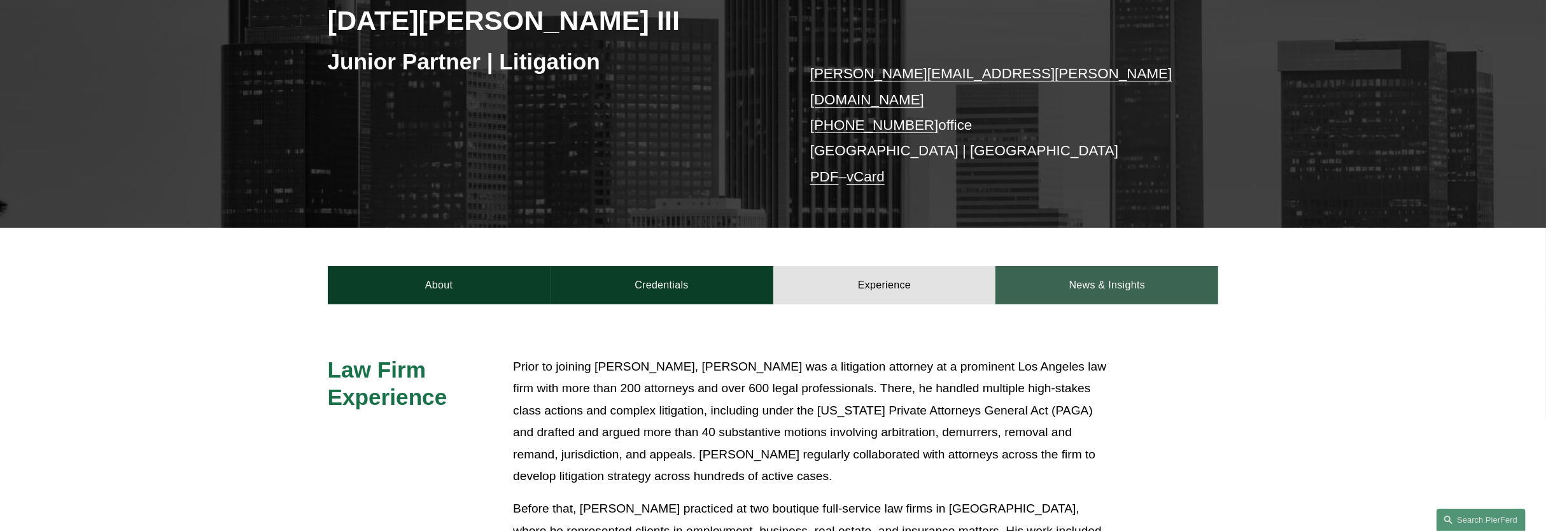
click at [1058, 277] on link "News & Insights" at bounding box center [1106, 285] width 223 height 38
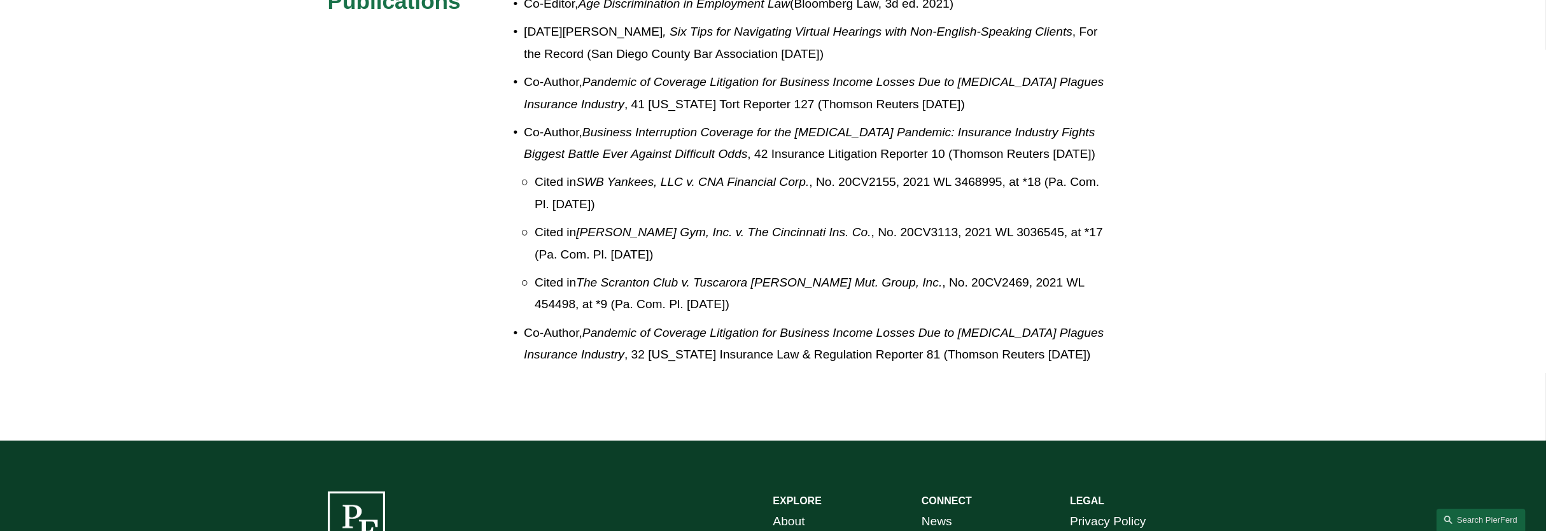
scroll to position [410, 0]
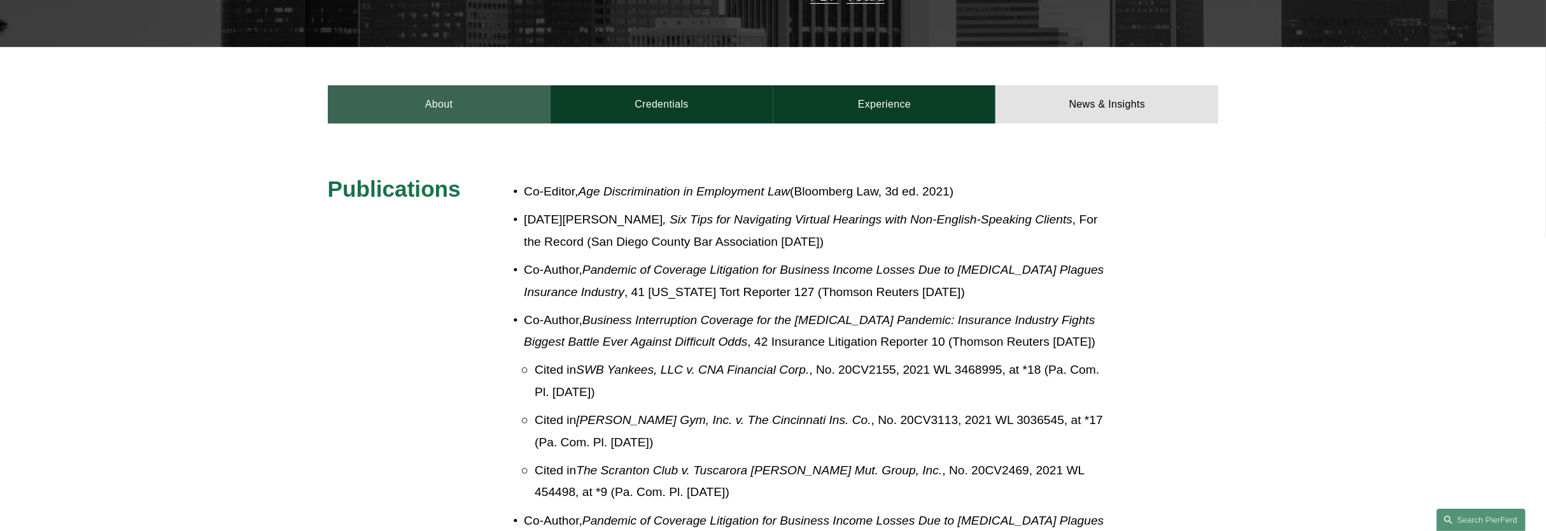
click at [496, 95] on link "About" at bounding box center [439, 104] width 223 height 38
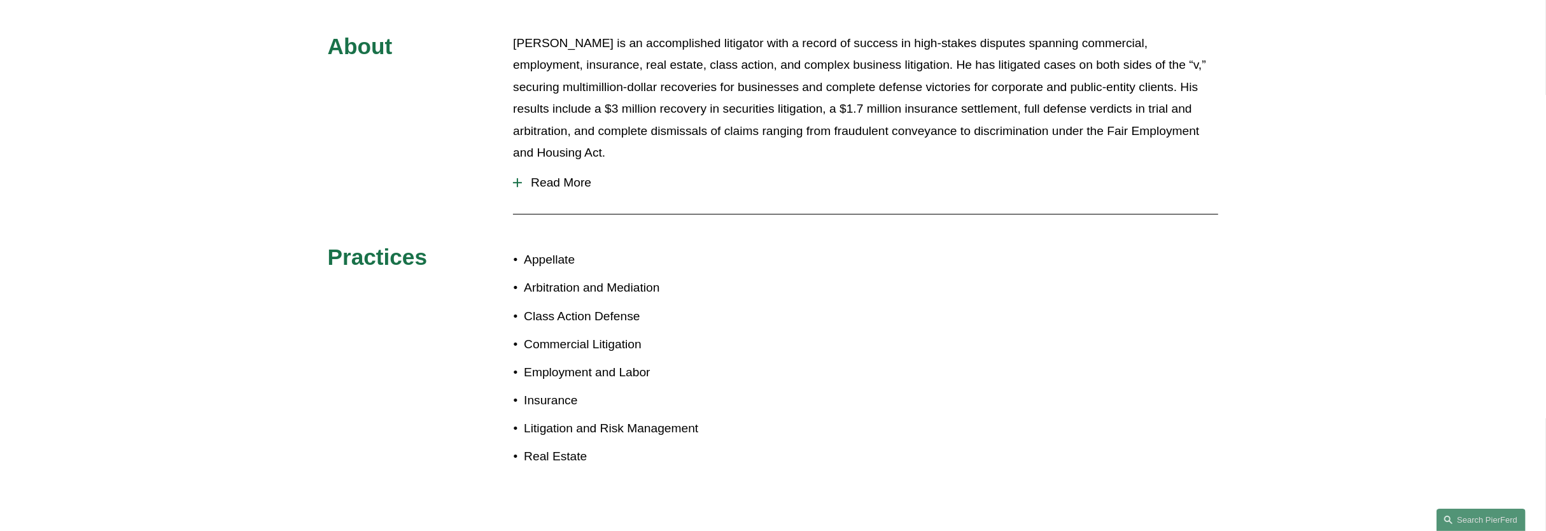
scroll to position [569, 0]
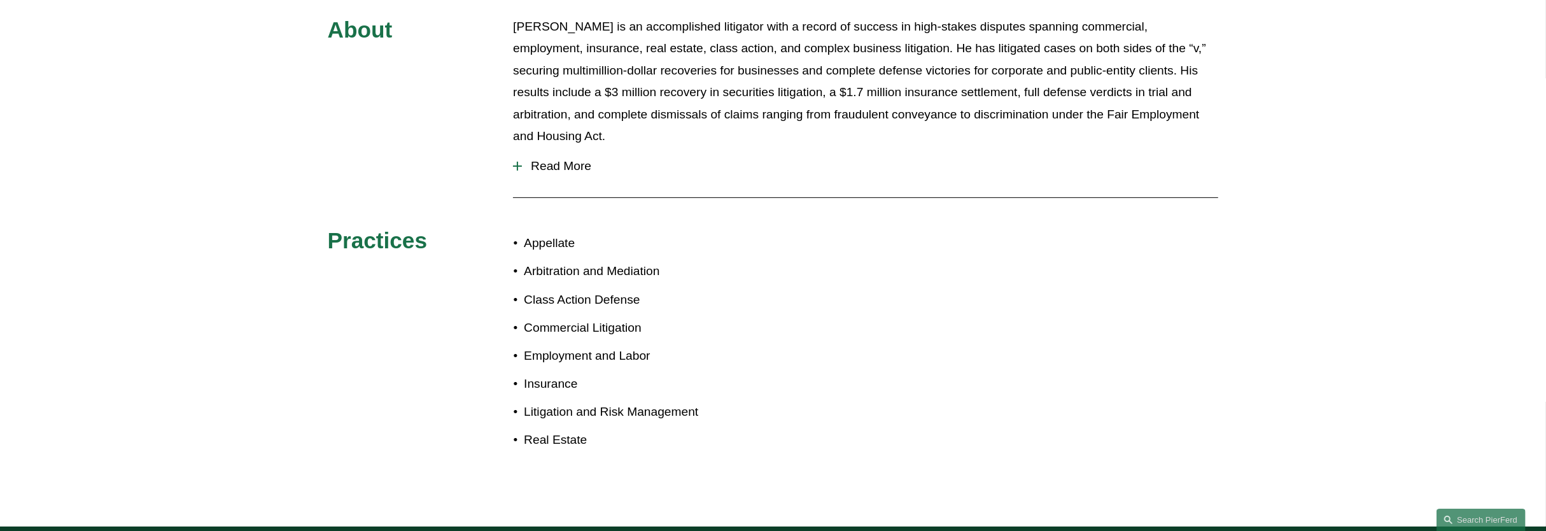
click at [555, 159] on span "Read More" at bounding box center [870, 166] width 696 height 14
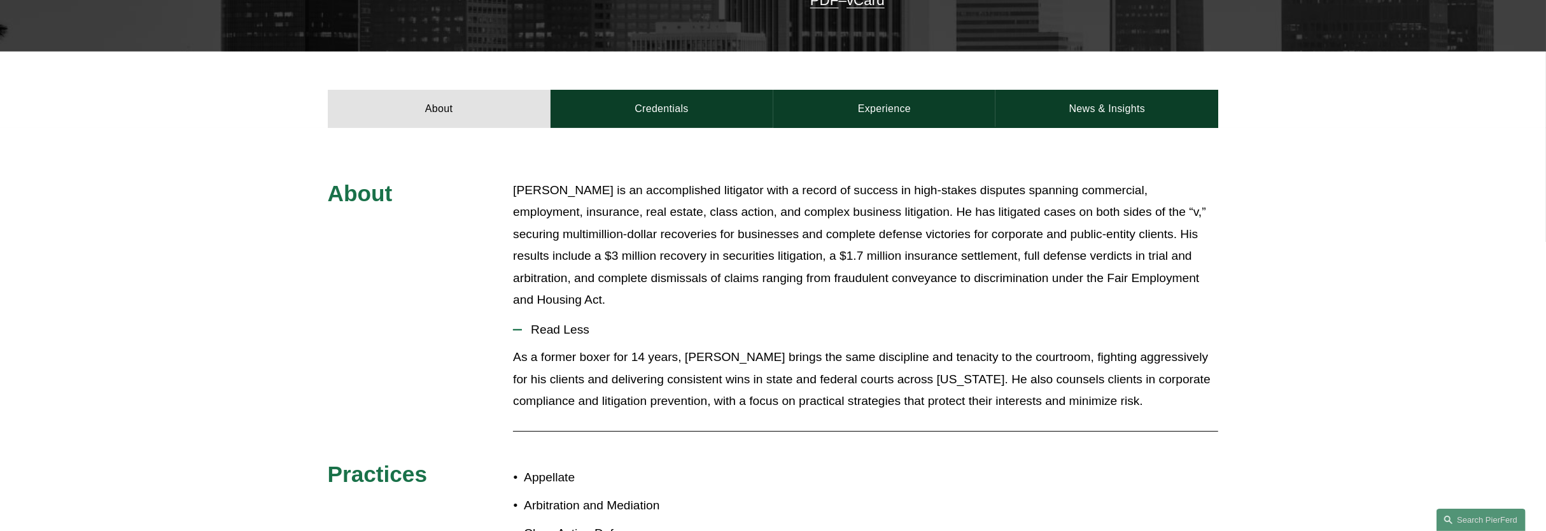
scroll to position [410, 0]
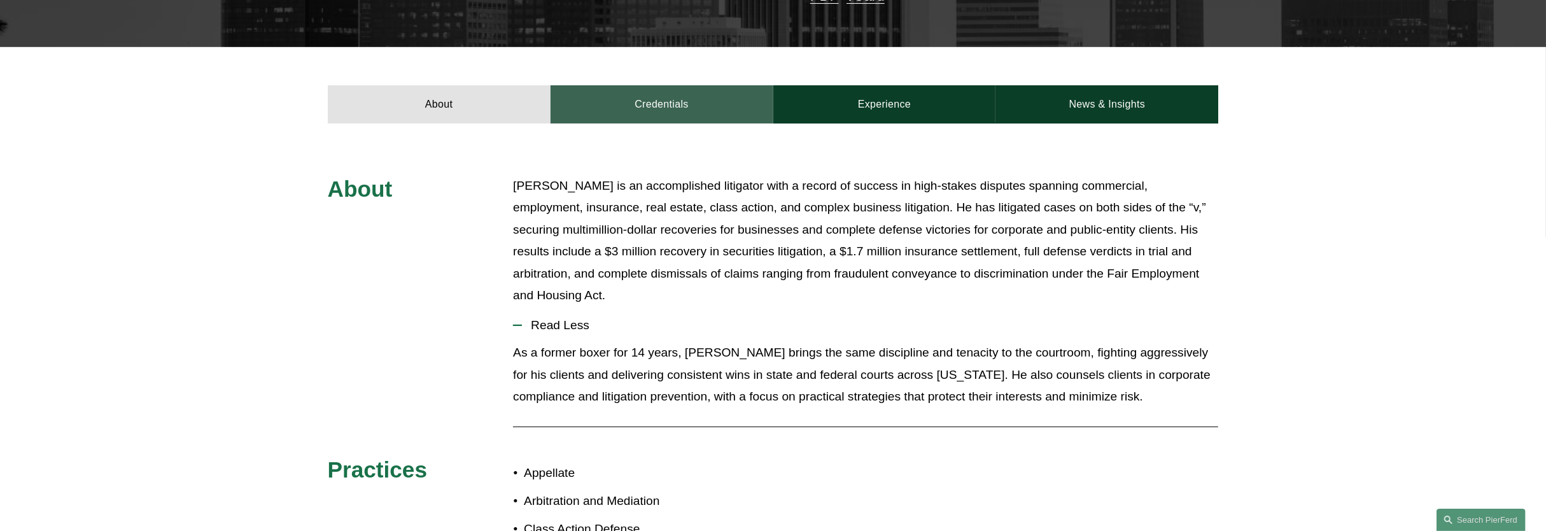
click at [695, 95] on link "Credentials" at bounding box center [661, 104] width 223 height 38
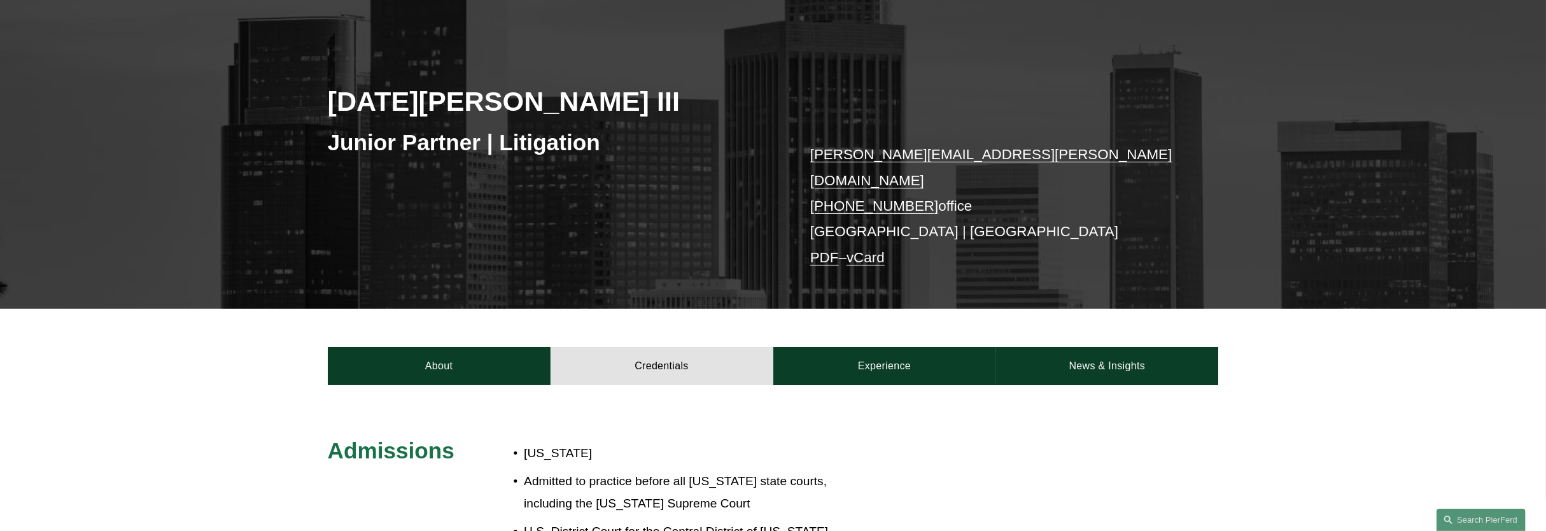
scroll to position [12, 0]
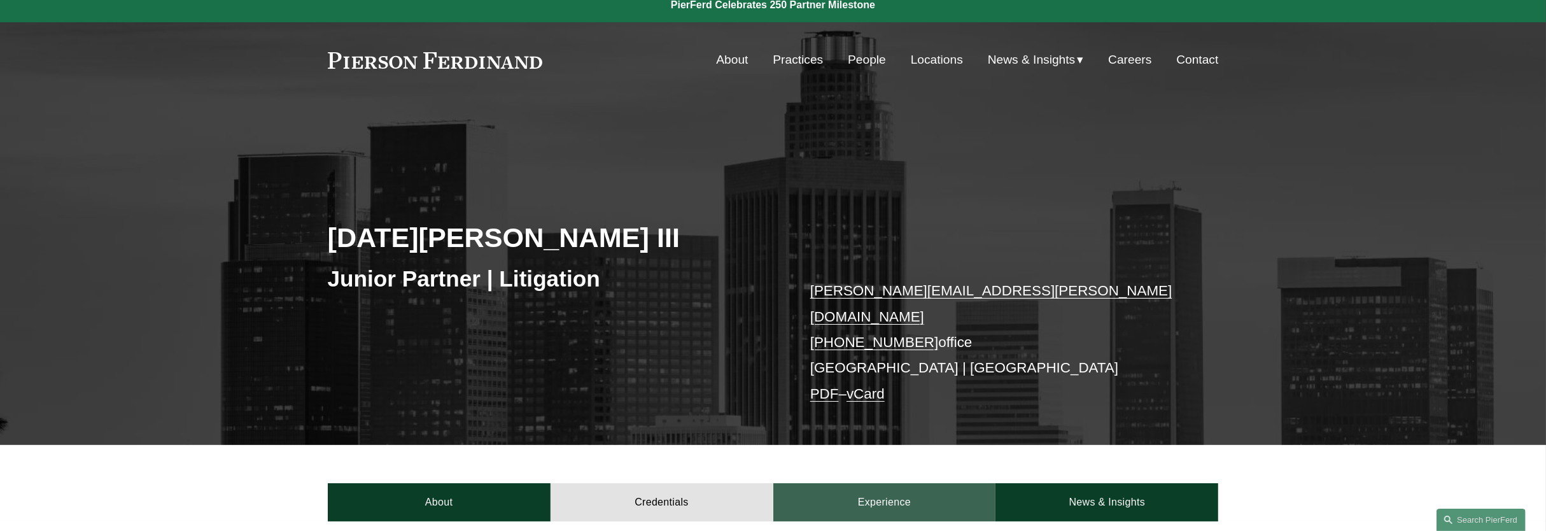
click at [878, 486] on link "Experience" at bounding box center [884, 502] width 223 height 38
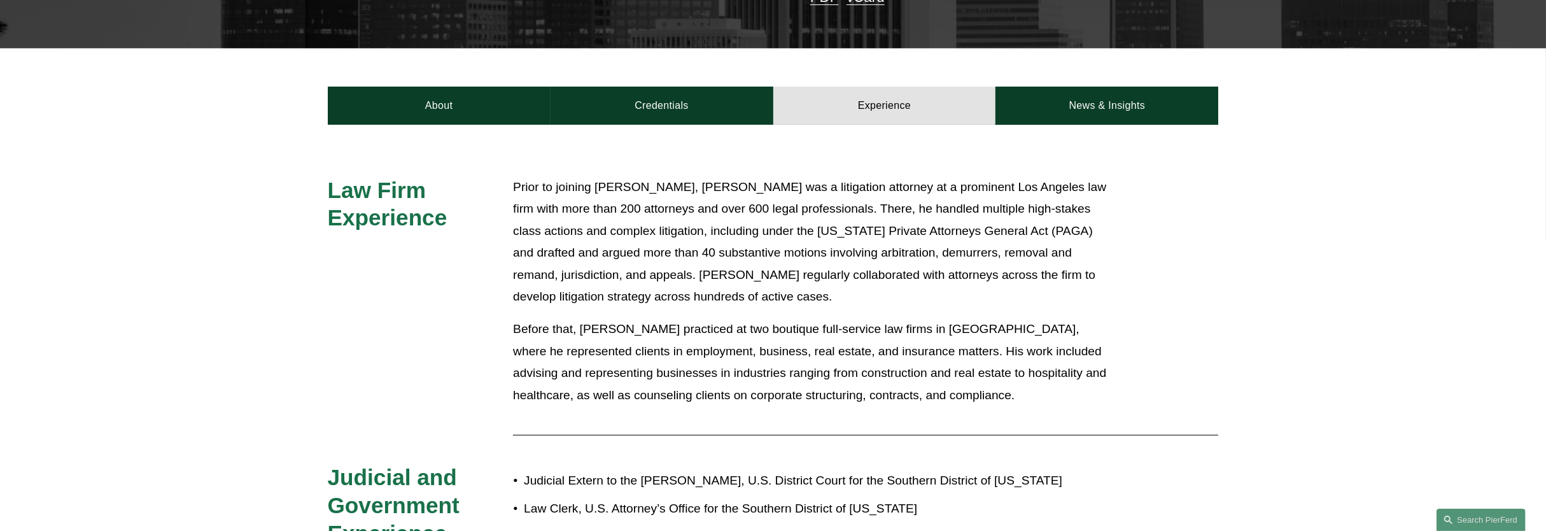
scroll to position [410, 0]
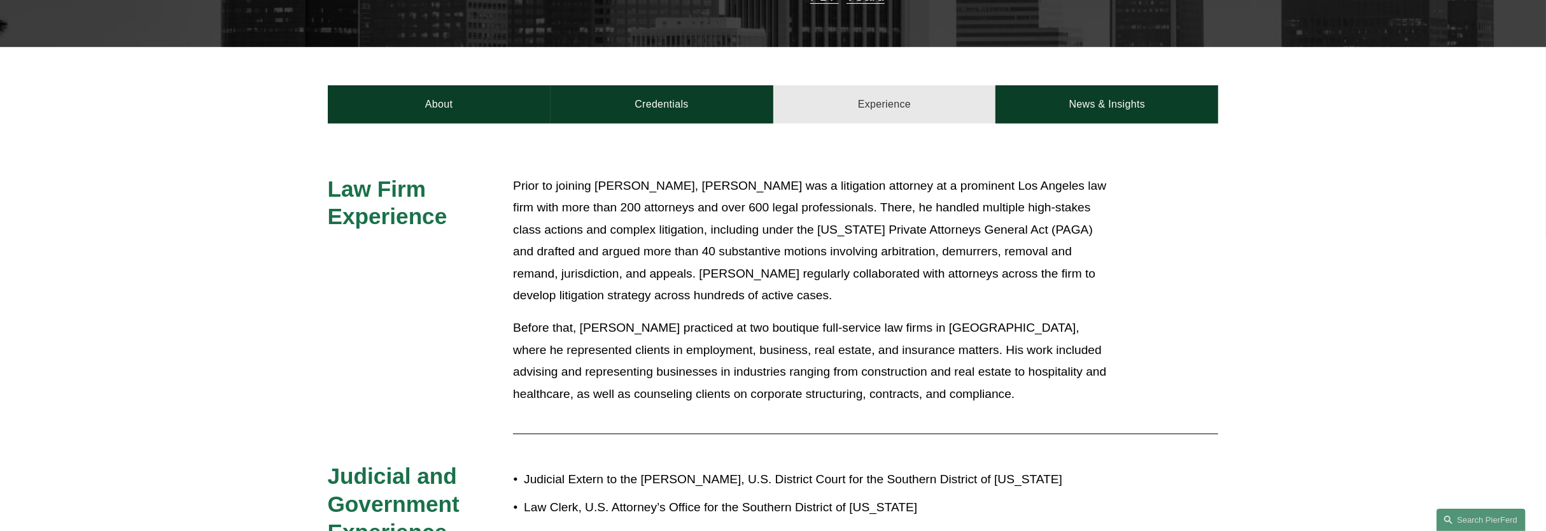
click at [851, 99] on link "Experience" at bounding box center [884, 104] width 223 height 38
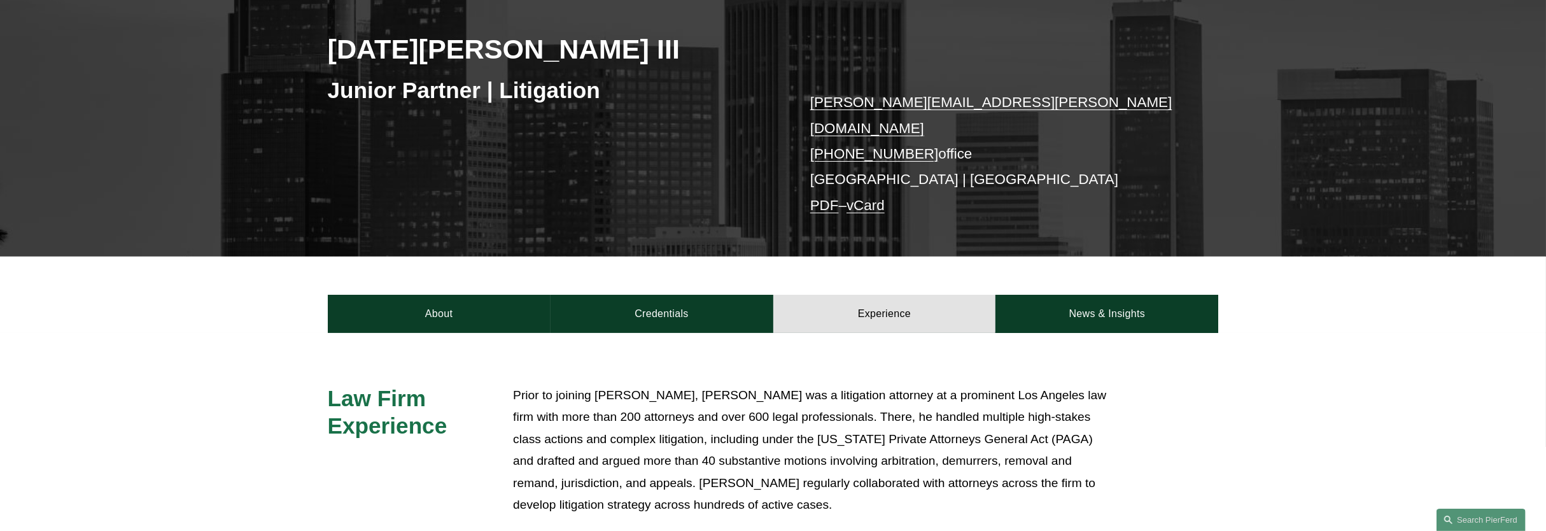
scroll to position [12, 0]
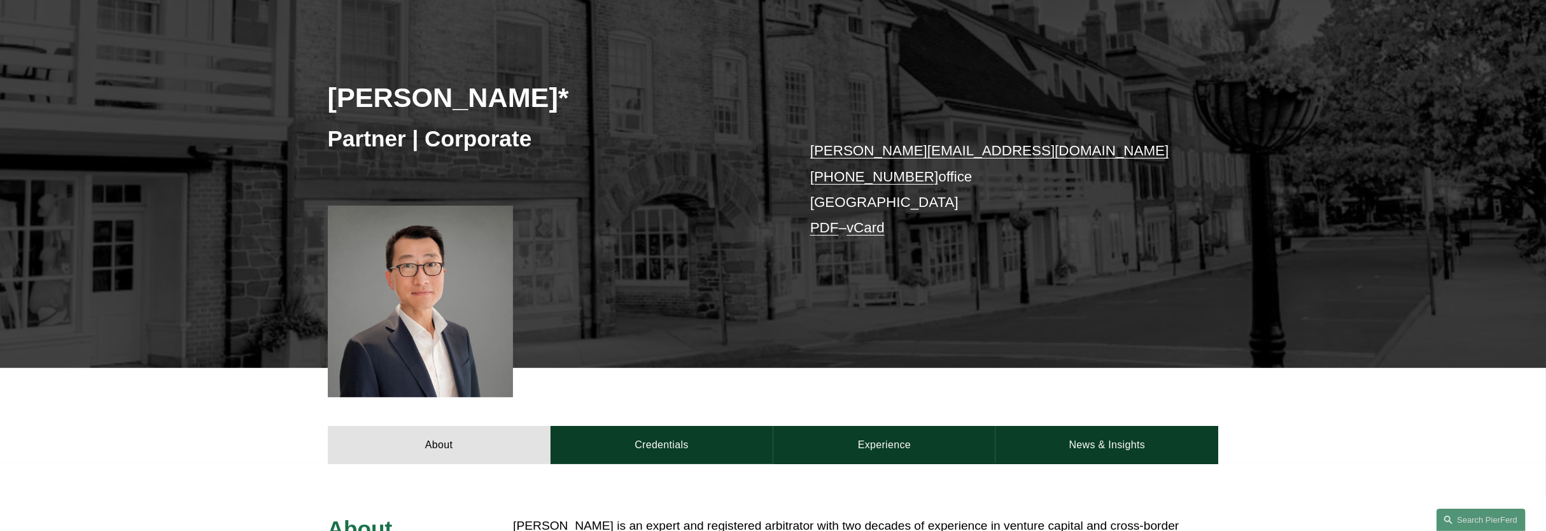
scroll to position [318, 0]
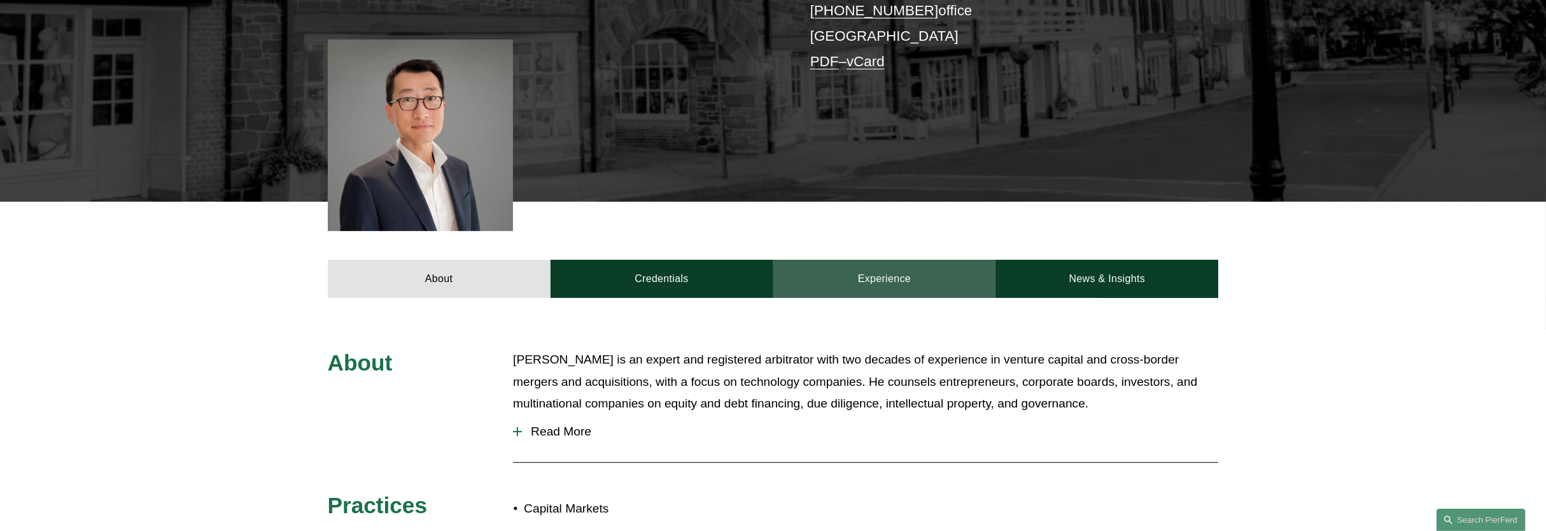
click at [881, 272] on link "Experience" at bounding box center [884, 279] width 223 height 38
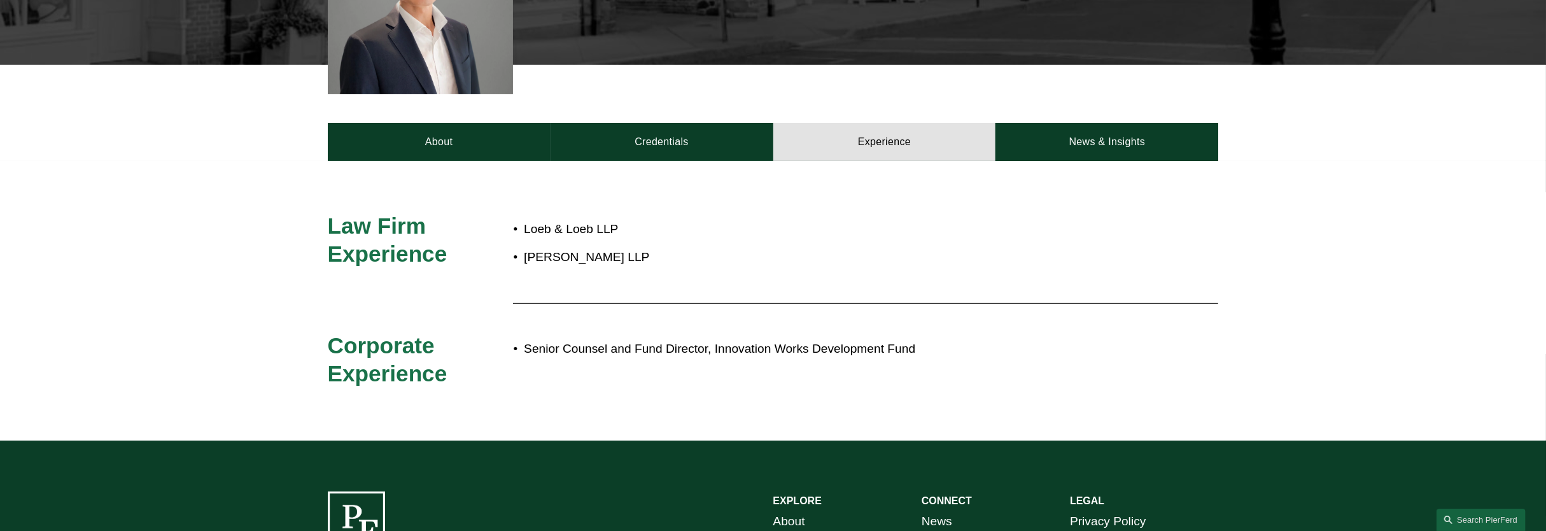
scroll to position [477, 0]
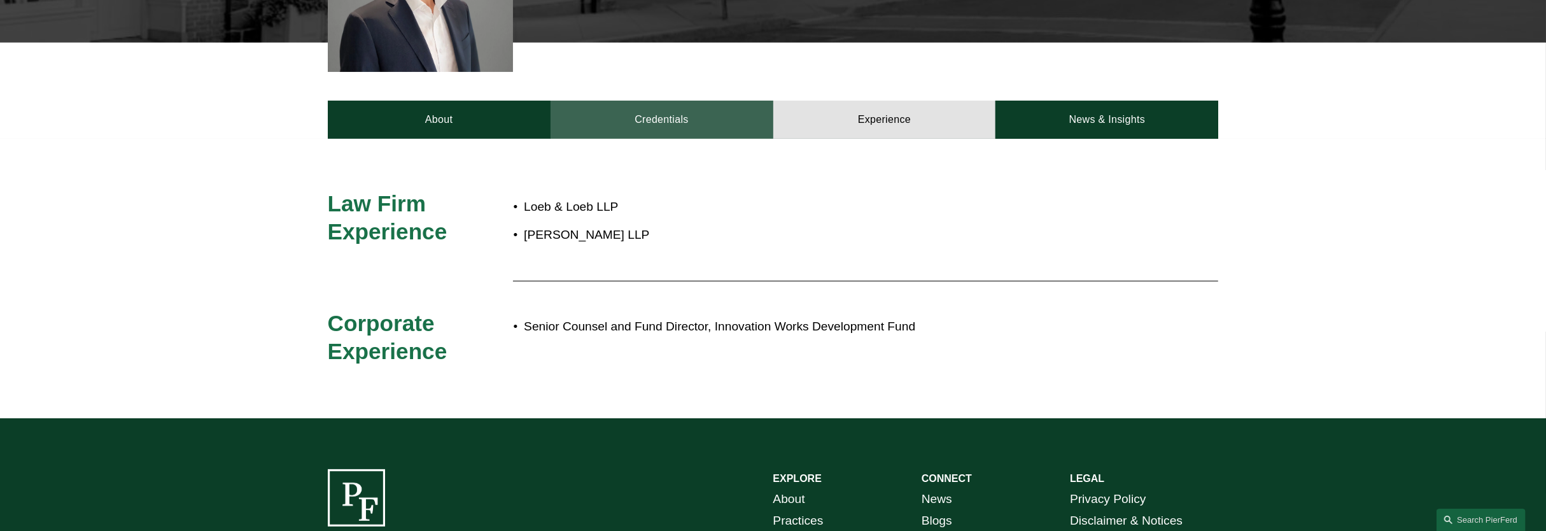
click at [601, 125] on link "Credentials" at bounding box center [661, 120] width 223 height 38
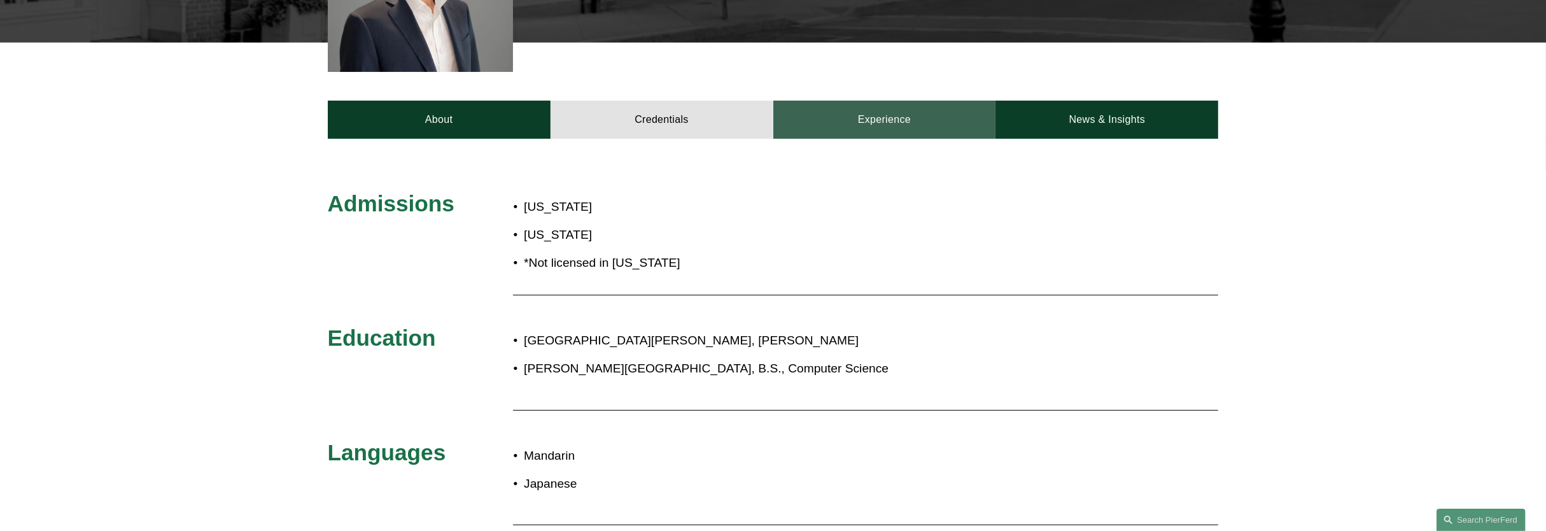
click at [844, 114] on link "Experience" at bounding box center [884, 120] width 223 height 38
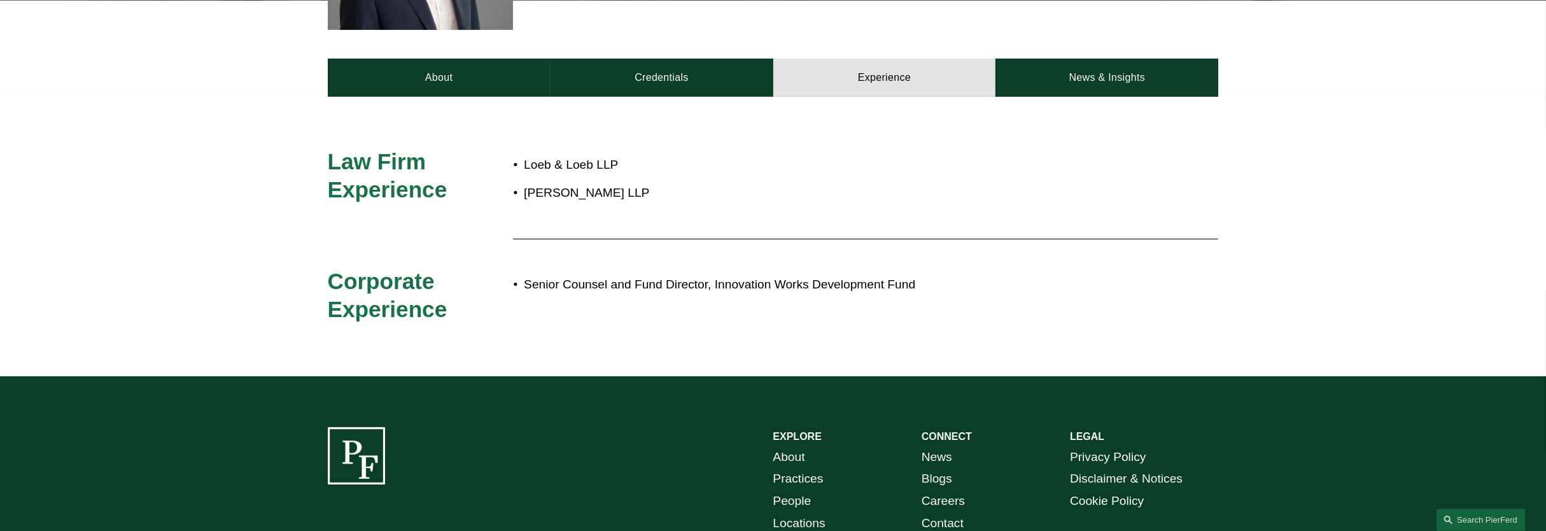
scroll to position [440, 0]
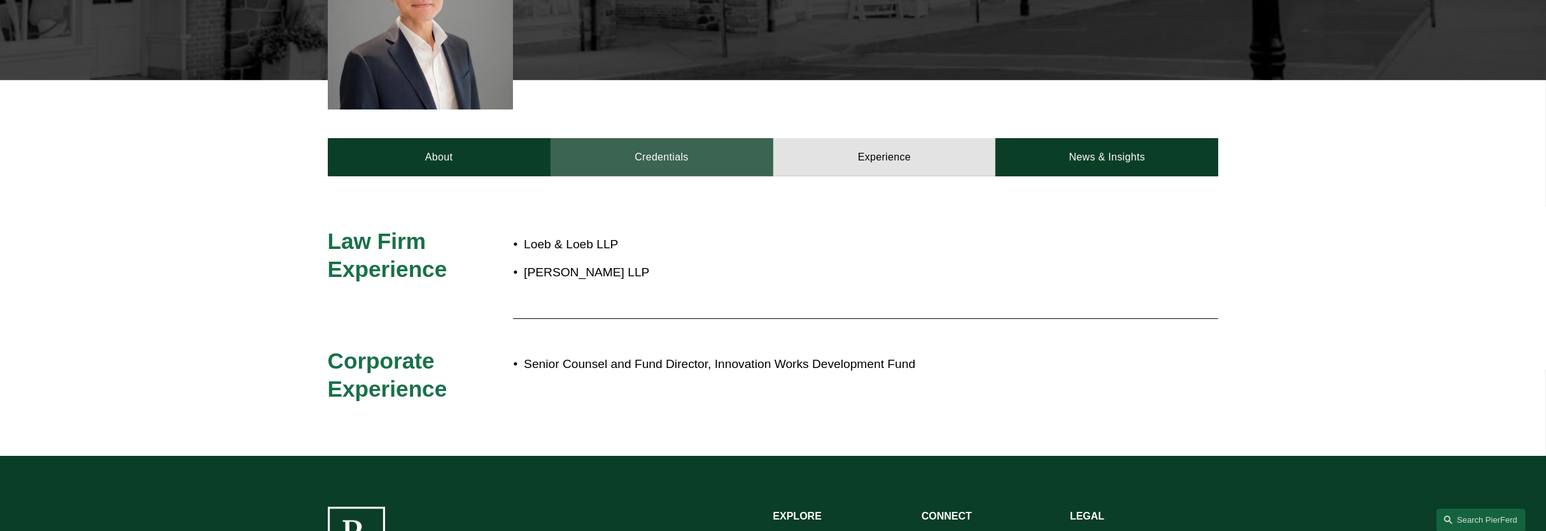
click at [605, 169] on link "Credentials" at bounding box center [661, 157] width 223 height 38
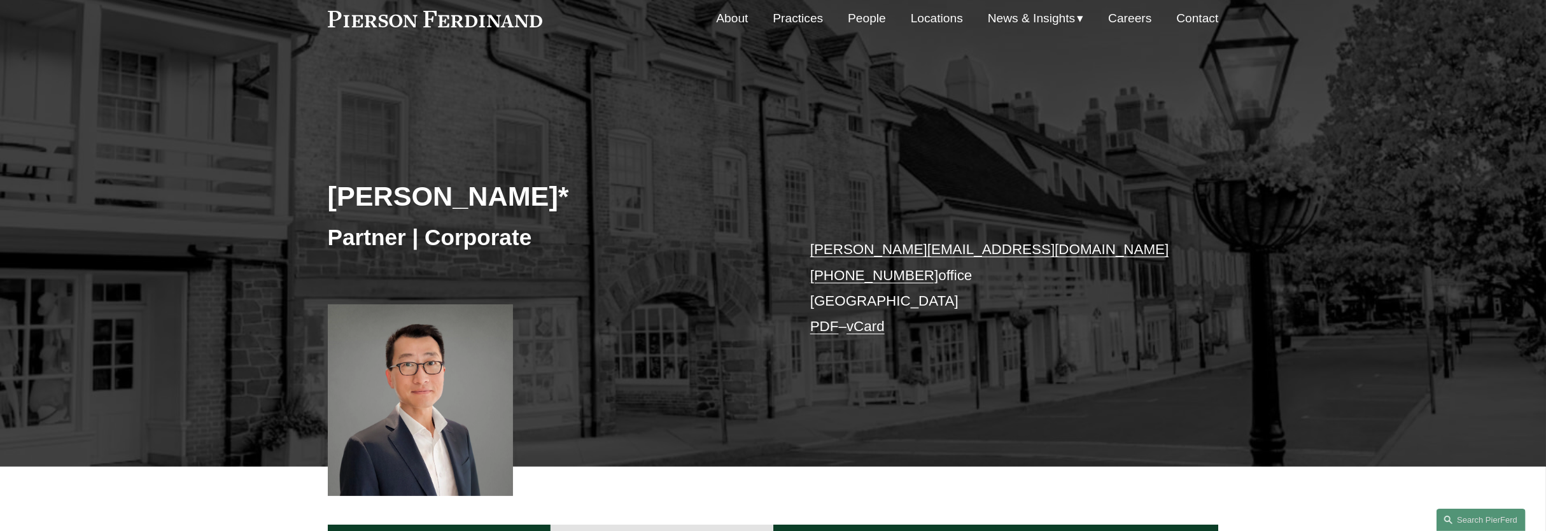
scroll to position [0, 0]
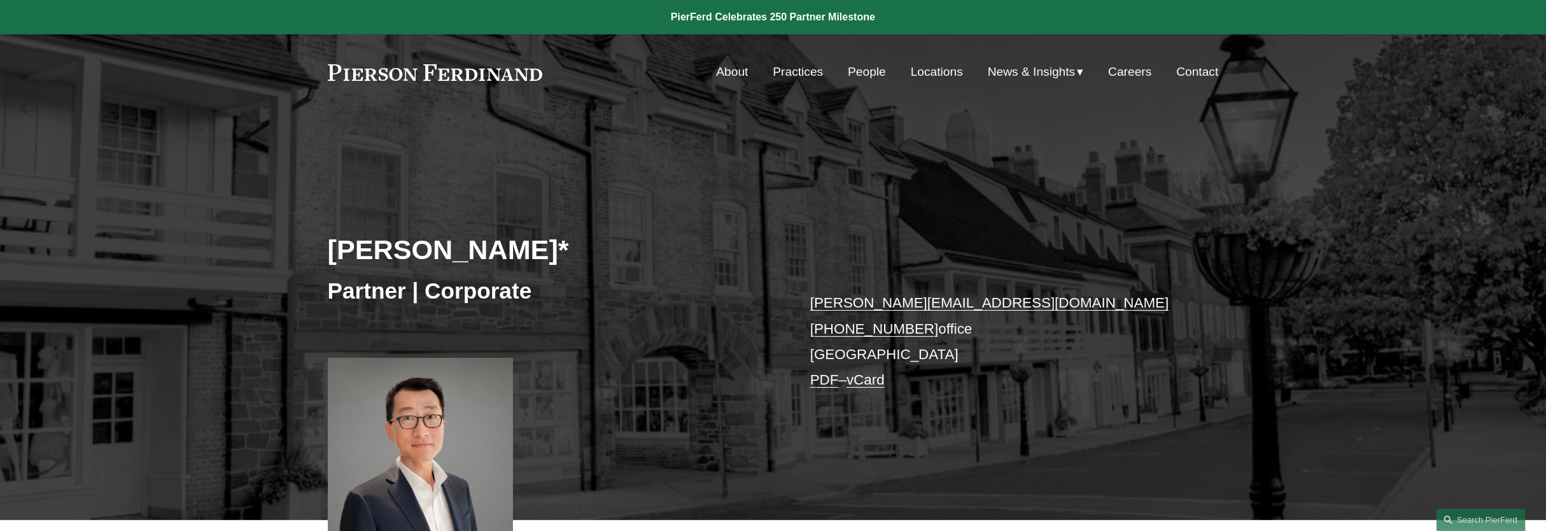
click at [857, 68] on link "People" at bounding box center [867, 72] width 38 height 24
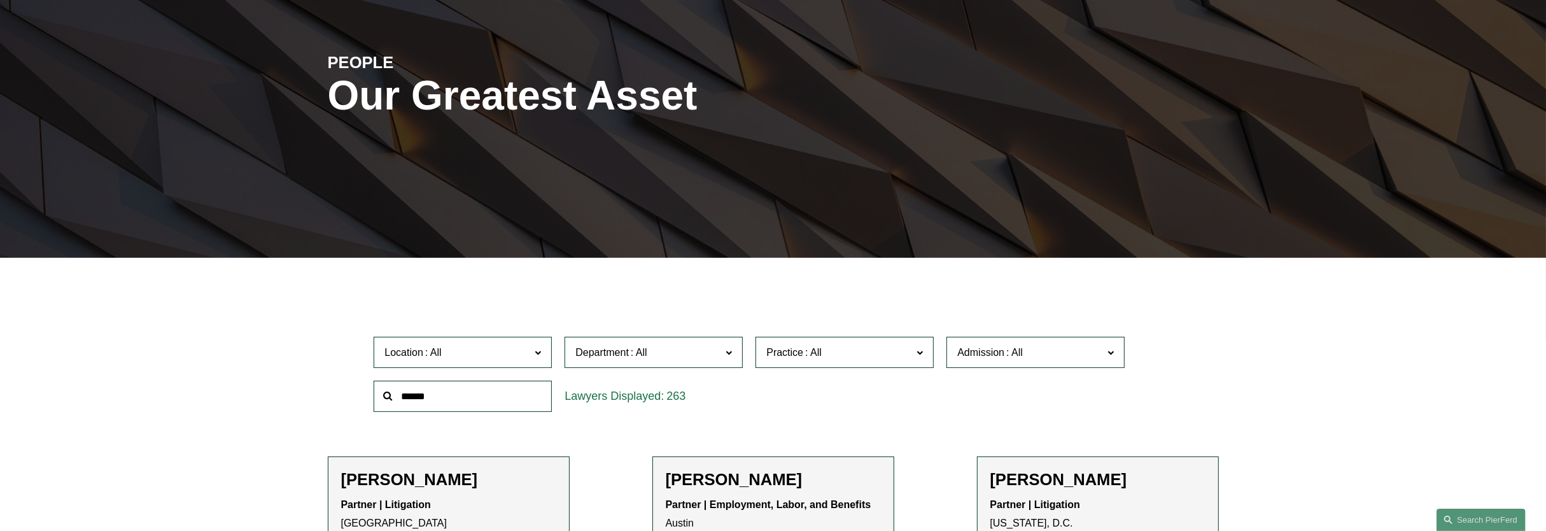
scroll to position [159, 0]
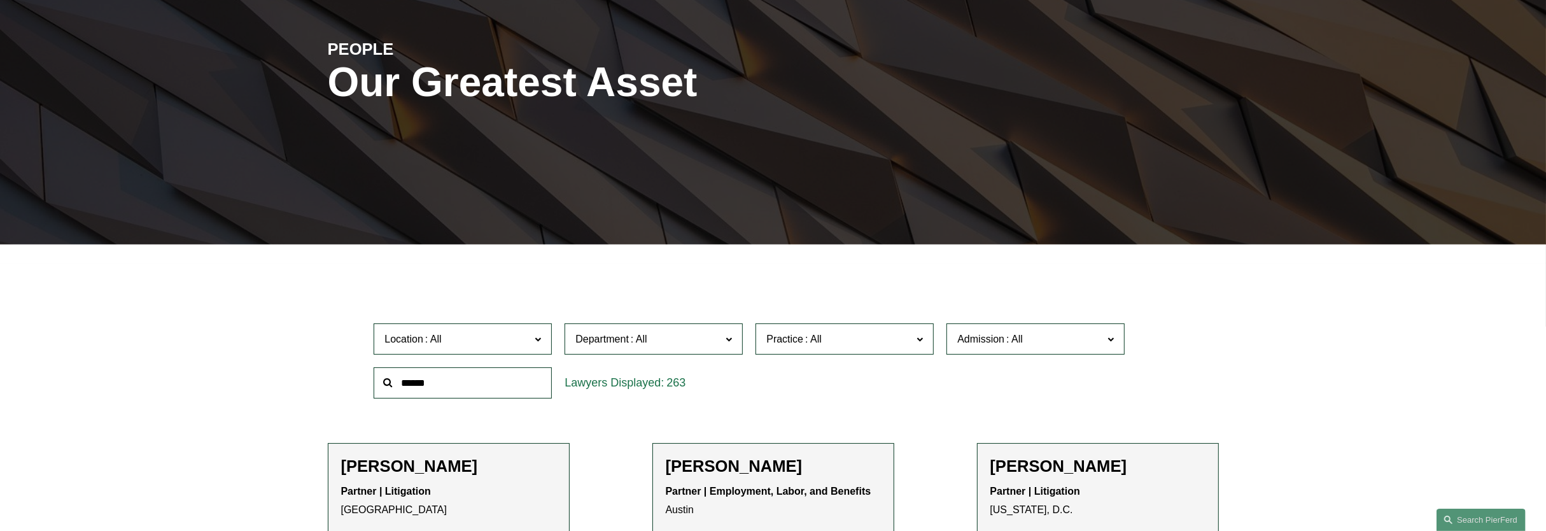
click at [442, 377] on input "text" at bounding box center [463, 382] width 178 height 31
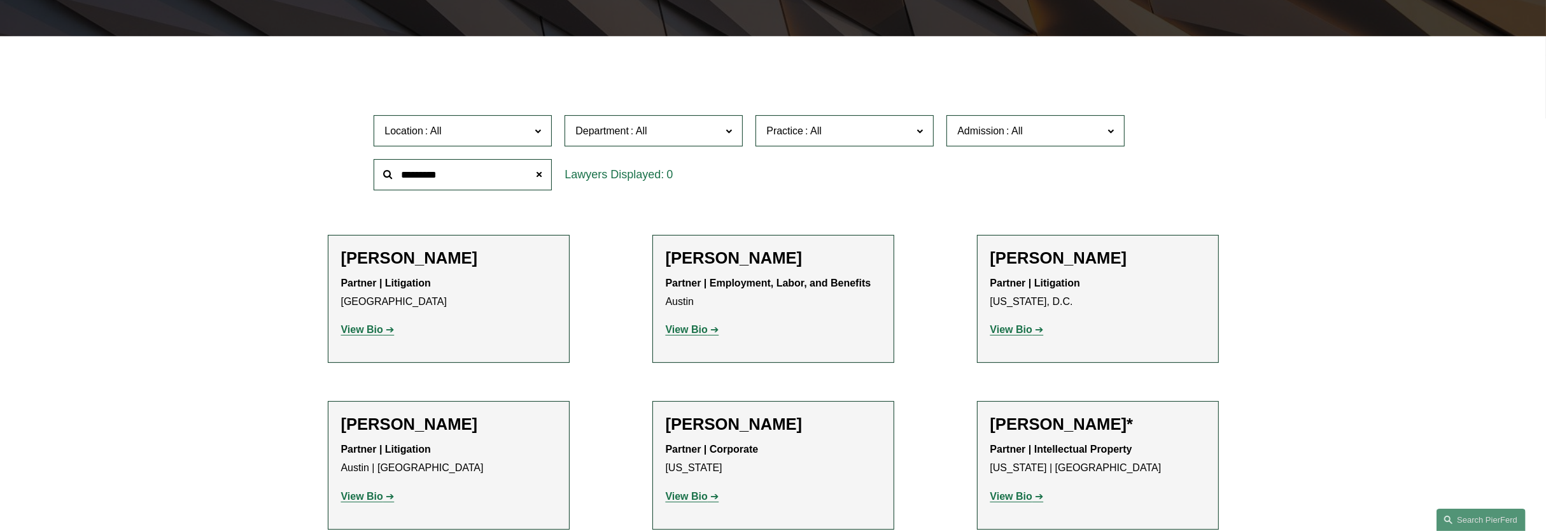
scroll to position [398, 0]
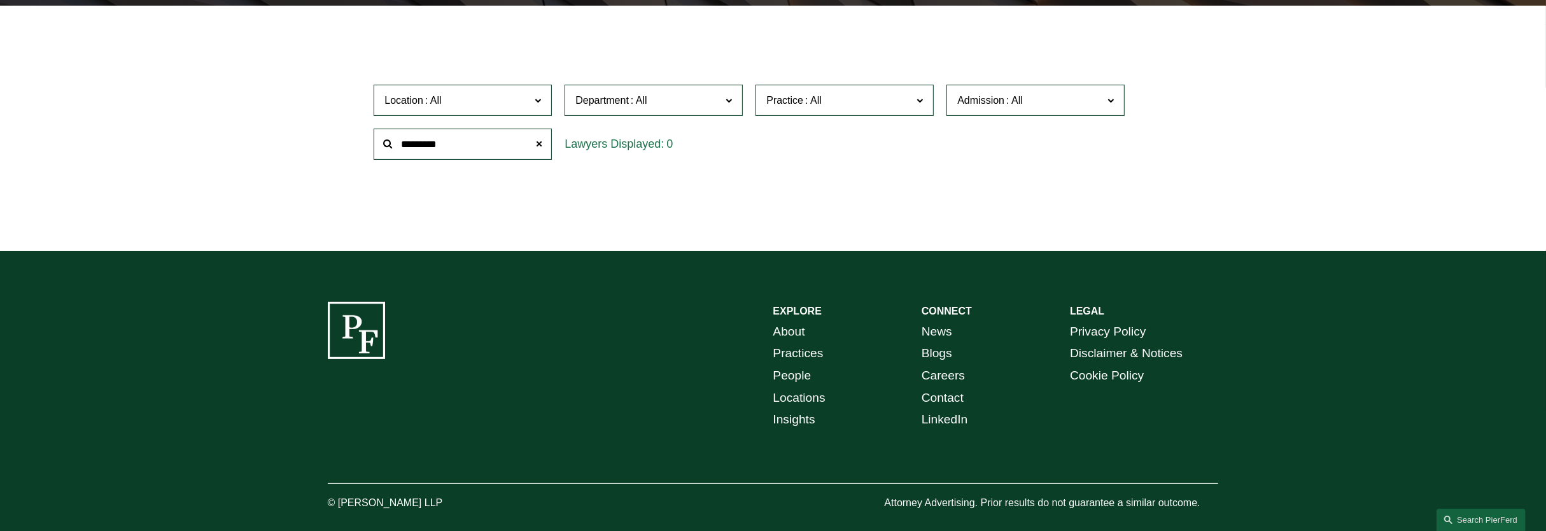
drag, startPoint x: 470, startPoint y: 151, endPoint x: 136, endPoint y: 151, distance: 334.1
click at [140, 165] on div "Filter Location All [GEOGRAPHIC_DATA] [GEOGRAPHIC_DATA] [GEOGRAPHIC_DATA] [GEOG…" at bounding box center [773, 138] width 1546 height 226
type input "****"
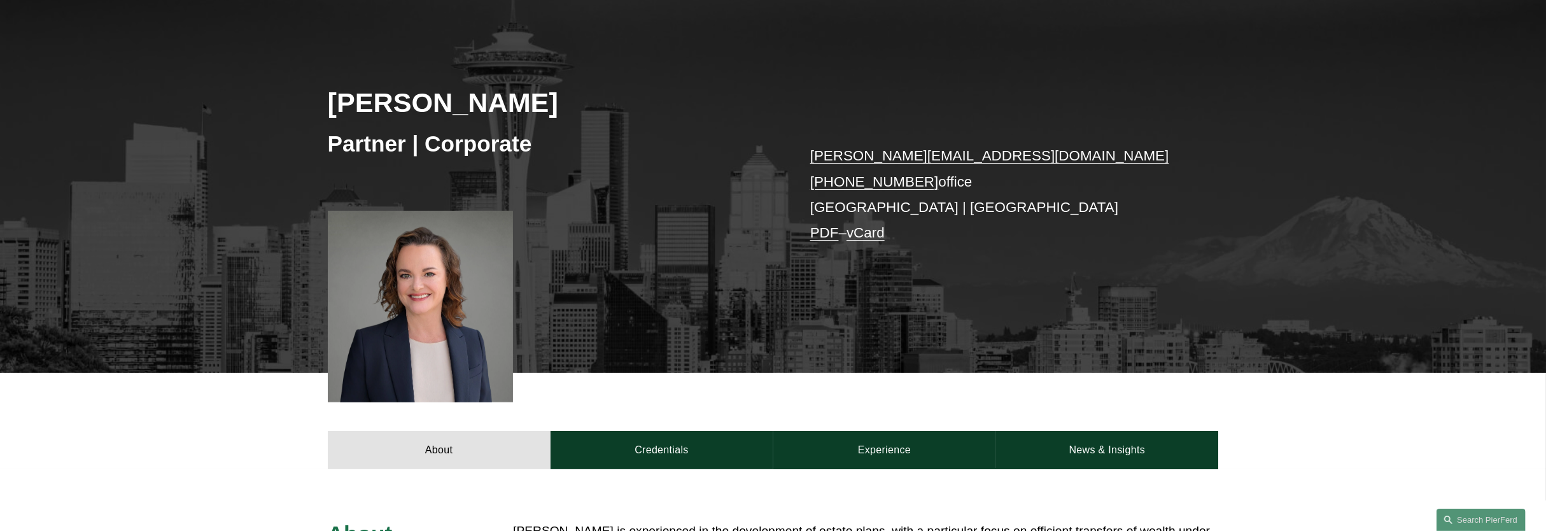
scroll to position [398, 0]
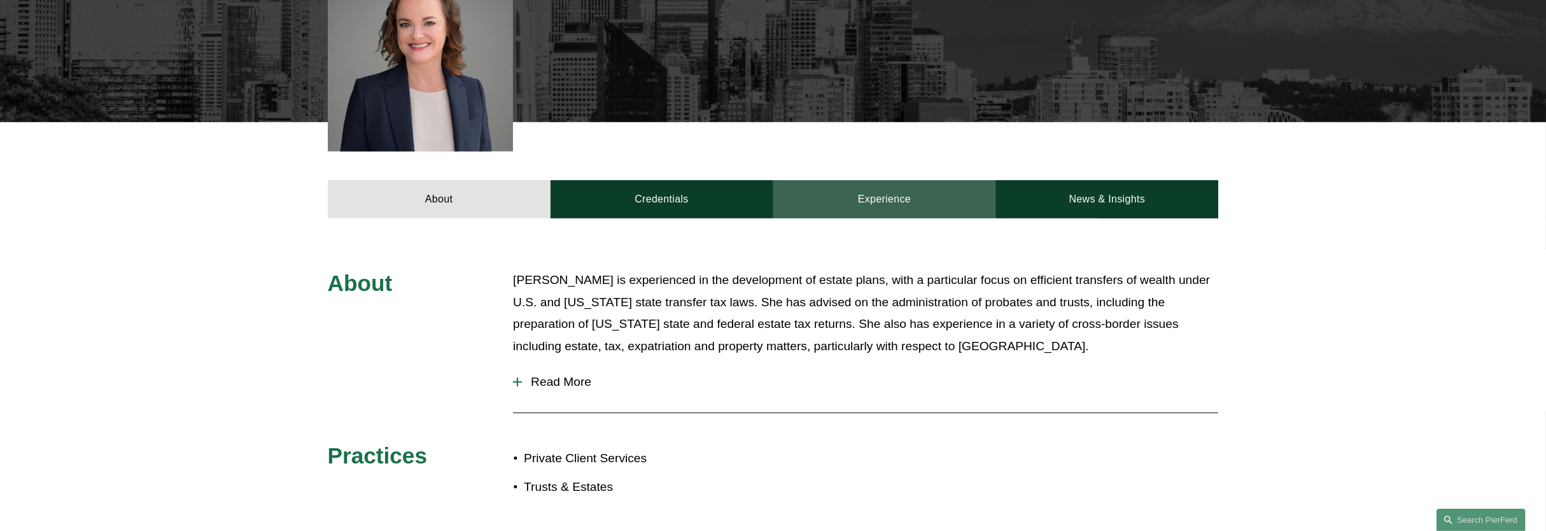
click at [859, 194] on link "Experience" at bounding box center [884, 199] width 223 height 38
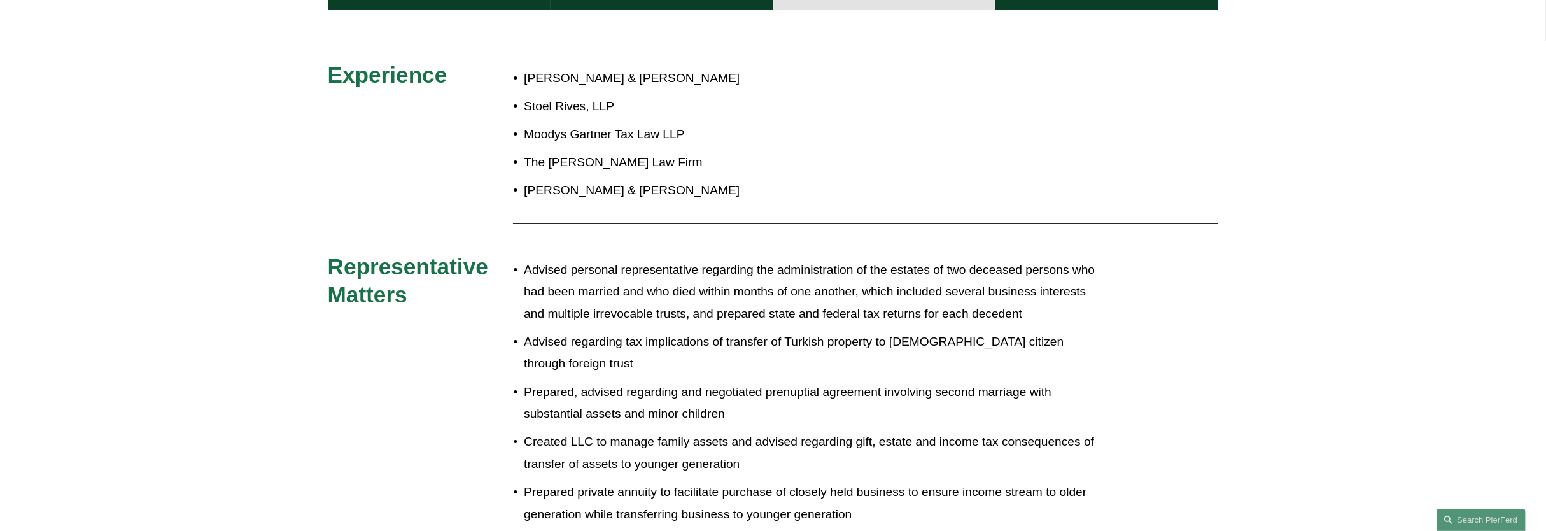
scroll to position [636, 0]
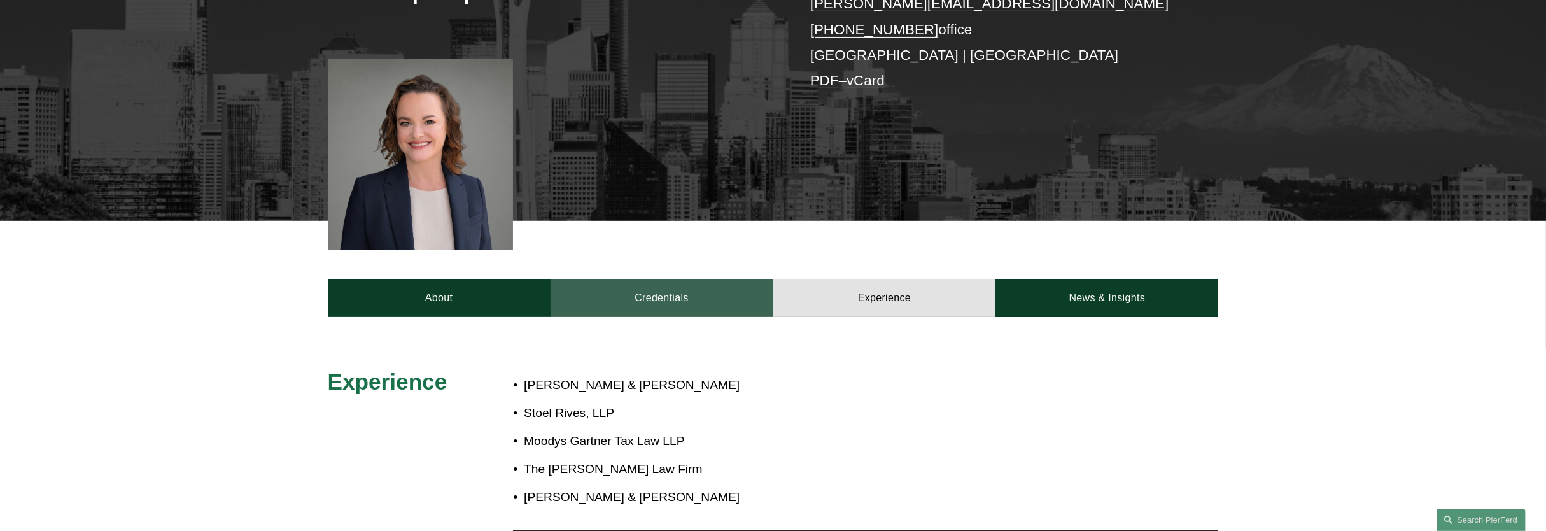
click at [704, 296] on link "Credentials" at bounding box center [661, 298] width 223 height 38
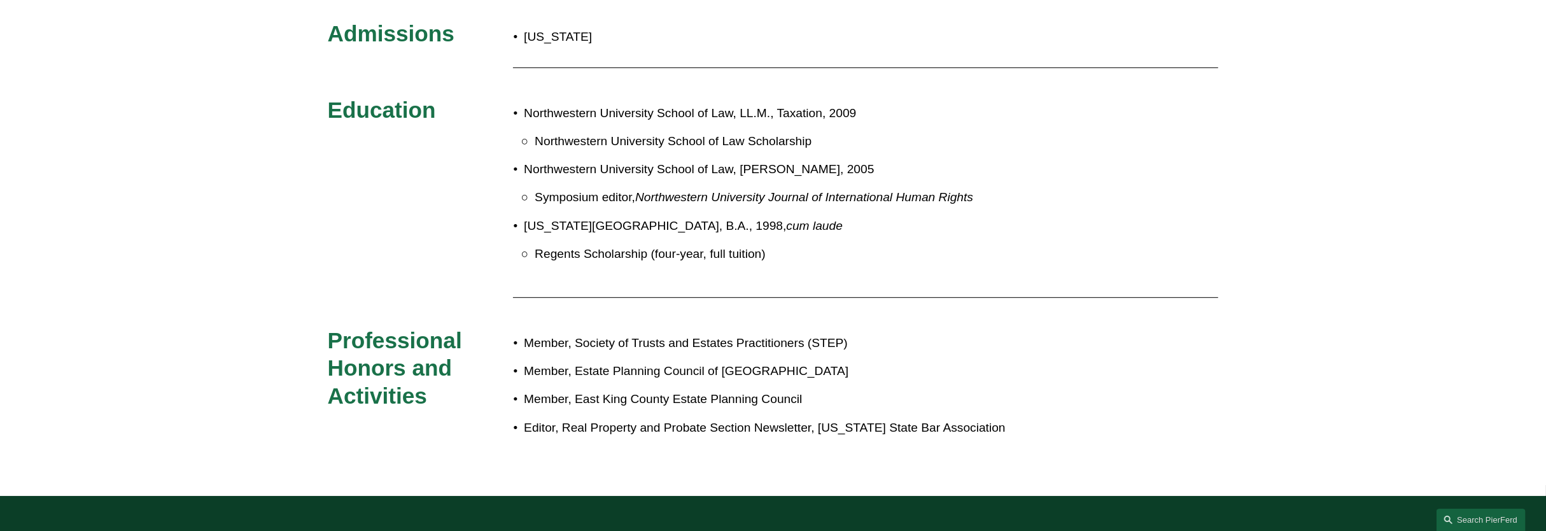
scroll to position [617, 0]
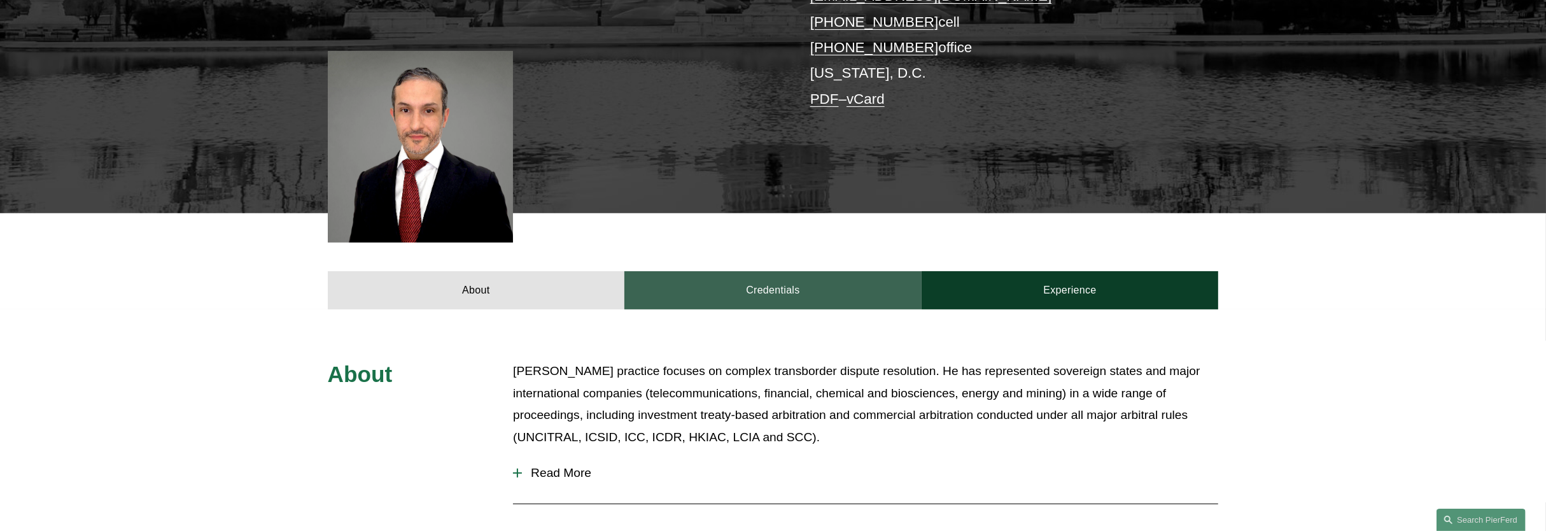
scroll to position [318, 0]
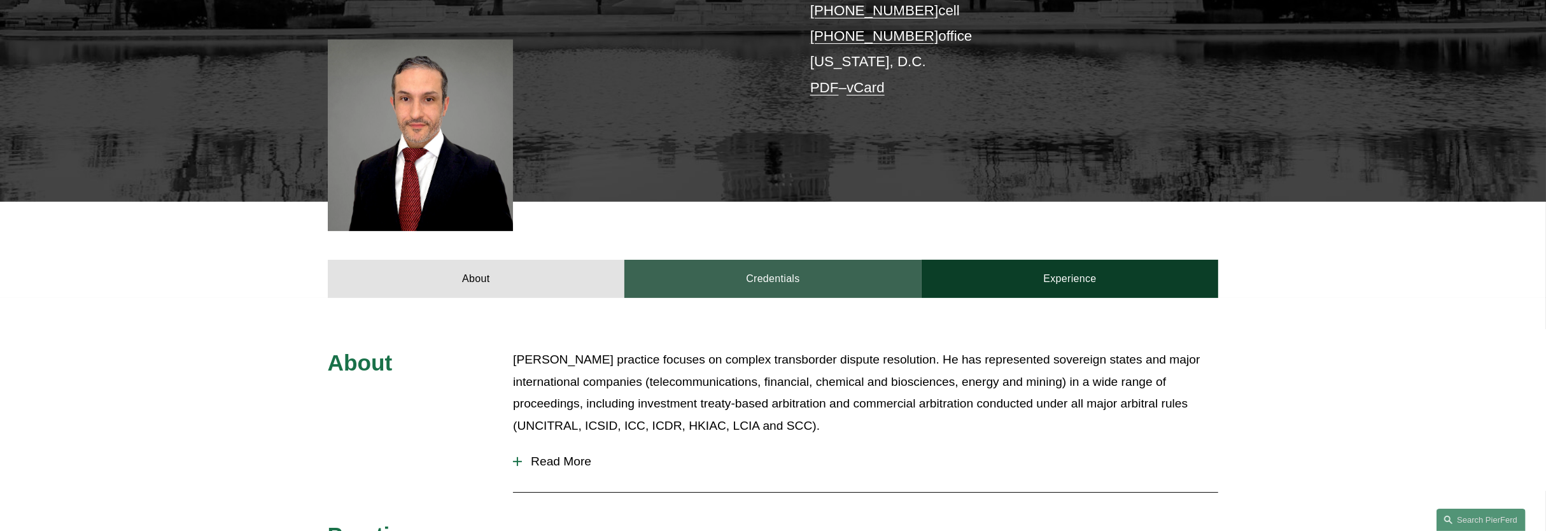
click at [774, 283] on link "Credentials" at bounding box center [772, 279] width 297 height 38
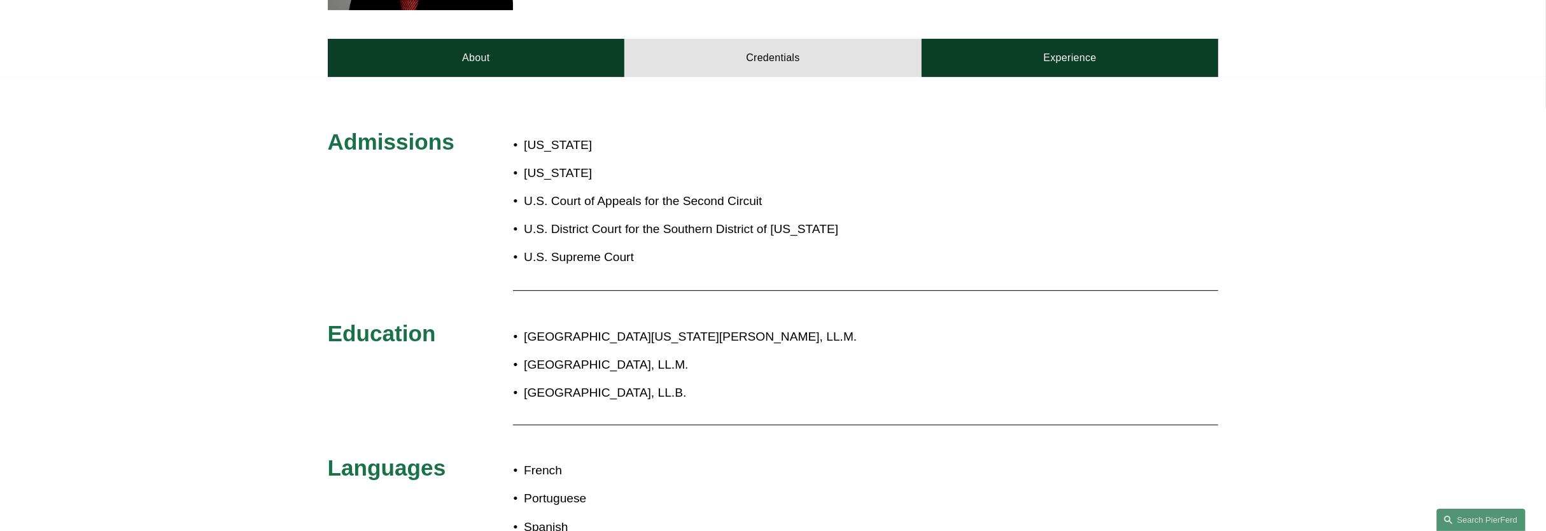
scroll to position [557, 0]
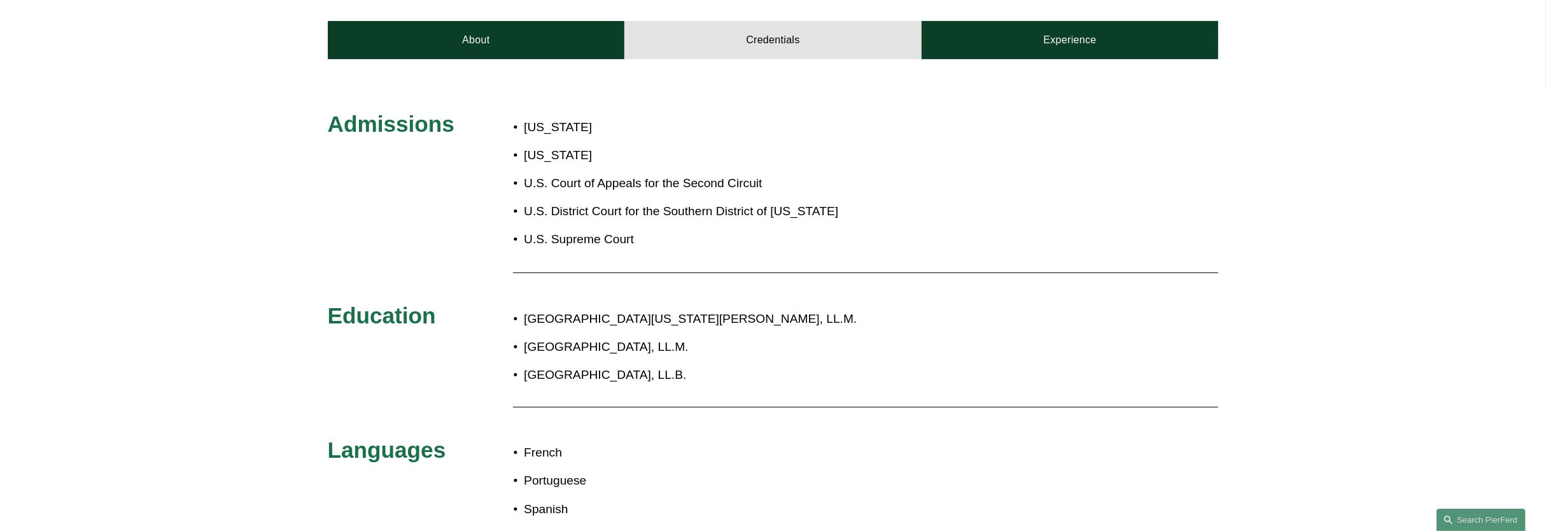
drag, startPoint x: 663, startPoint y: 372, endPoint x: 672, endPoint y: 374, distance: 9.0
click at [663, 372] on p "[GEOGRAPHIC_DATA], LL.B." at bounding box center [815, 375] width 583 height 22
drag, startPoint x: 673, startPoint y: 383, endPoint x: 512, endPoint y: 349, distance: 164.0
click at [513, 349] on ul "[GEOGRAPHIC_DATA][US_STATE][PERSON_NAME], LL.M. [GEOGRAPHIC_DATA], LL.M. [GEOGR…" at bounding box center [810, 347] width 594 height 78
copy ul "[GEOGRAPHIC_DATA], LL.M. [GEOGRAPHIC_DATA], LL.B."
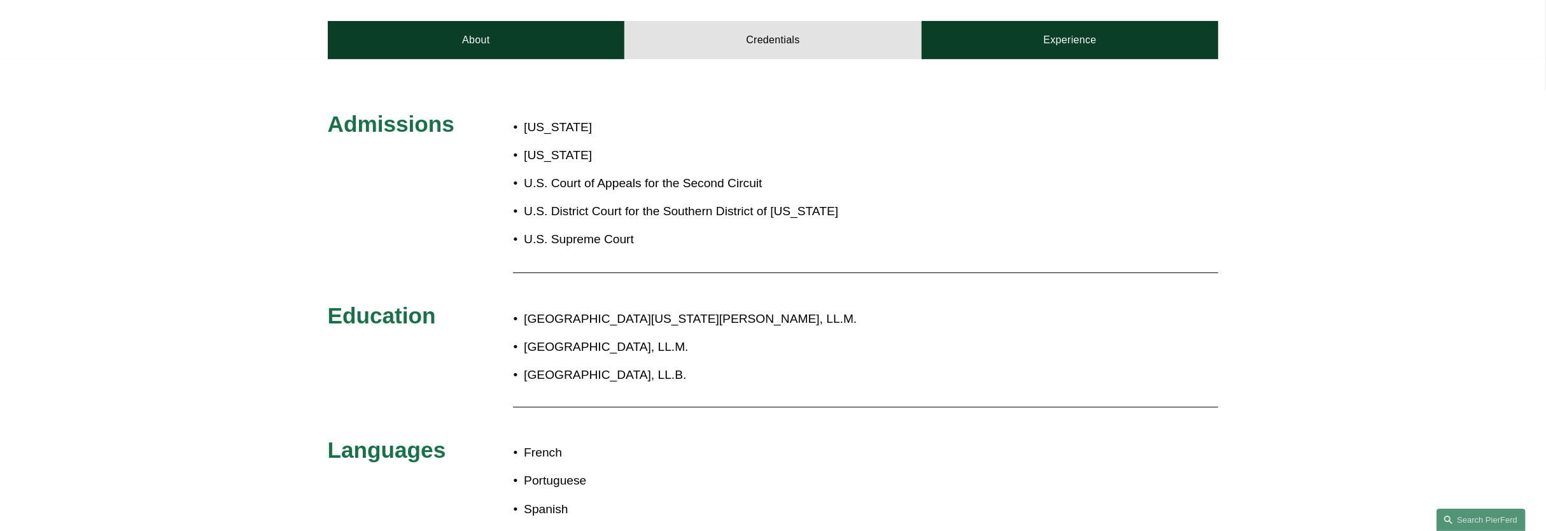
click at [577, 354] on p "[GEOGRAPHIC_DATA], LL.M." at bounding box center [815, 347] width 583 height 22
click at [746, 342] on p "[GEOGRAPHIC_DATA], LL.M." at bounding box center [815, 347] width 583 height 22
drag, startPoint x: 665, startPoint y: 373, endPoint x: 528, endPoint y: 380, distance: 137.0
click at [528, 380] on p "[GEOGRAPHIC_DATA], LL.B." at bounding box center [815, 375] width 583 height 22
copy p "[GEOGRAPHIC_DATA], LL.B."
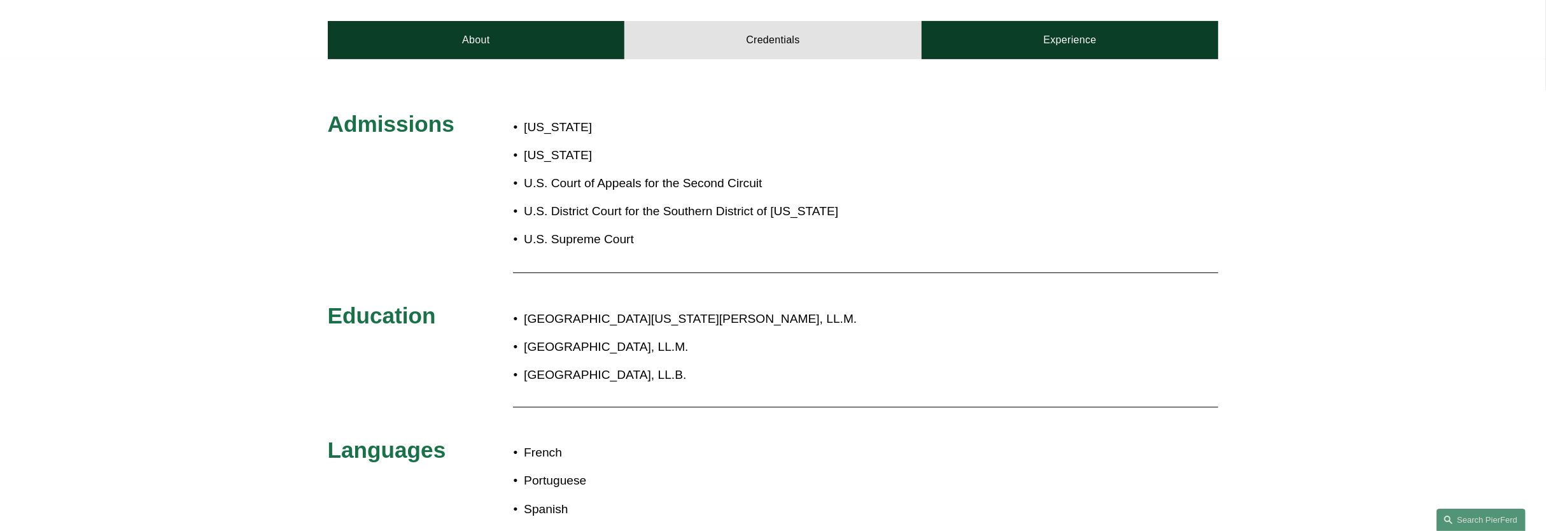
click at [688, 355] on p "Université Panthéon-Assas, LL.M." at bounding box center [815, 347] width 583 height 22
drag, startPoint x: 716, startPoint y: 345, endPoint x: 524, endPoint y: 351, distance: 192.3
click at [524, 351] on p "Université Panthéon-Assas, LL.M." at bounding box center [815, 347] width 583 height 22
copy p "Université Panthéon-Assas, LL.M."
drag, startPoint x: 849, startPoint y: 318, endPoint x: 841, endPoint y: 316, distance: 8.5
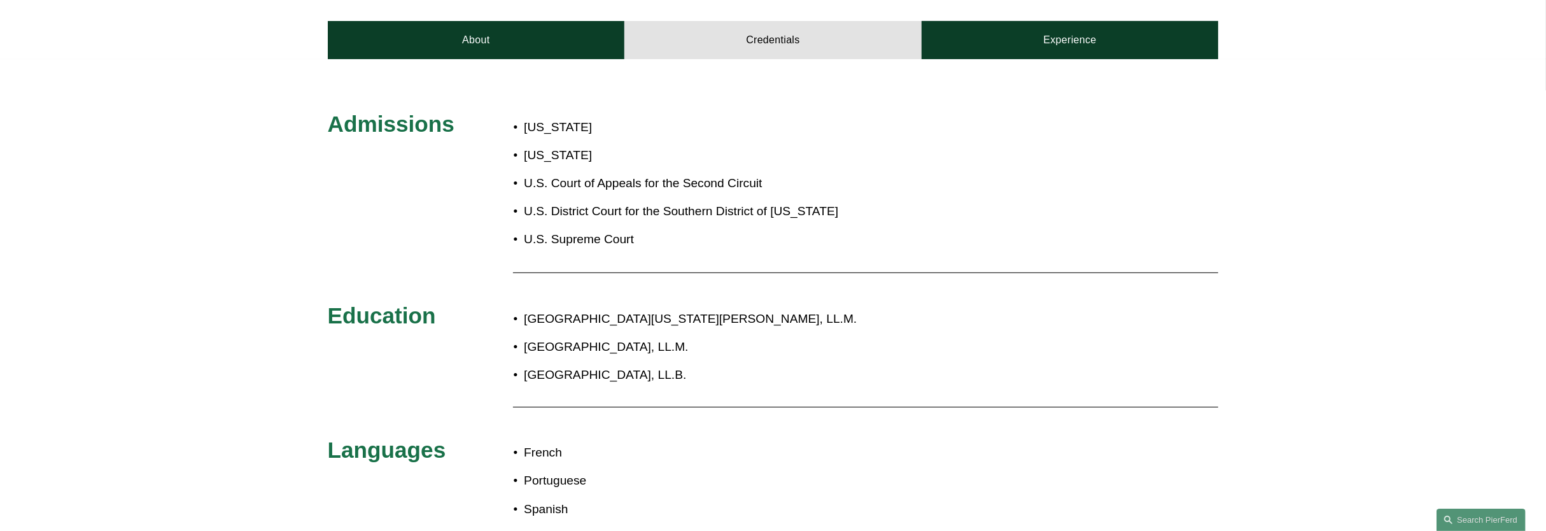
click at [849, 318] on p "University of Pennsylvania Carey Law School, LL.M." at bounding box center [815, 319] width 583 height 22
drag, startPoint x: 703, startPoint y: 320, endPoint x: 525, endPoint y: 323, distance: 178.2
click at [525, 323] on p "University of Pennsylvania Carey Law School, LL.M." at bounding box center [815, 319] width 583 height 22
copy p "University of Pennsylvania Carey Law School, LL.M."
